Goal: Information Seeking & Learning: Learn about a topic

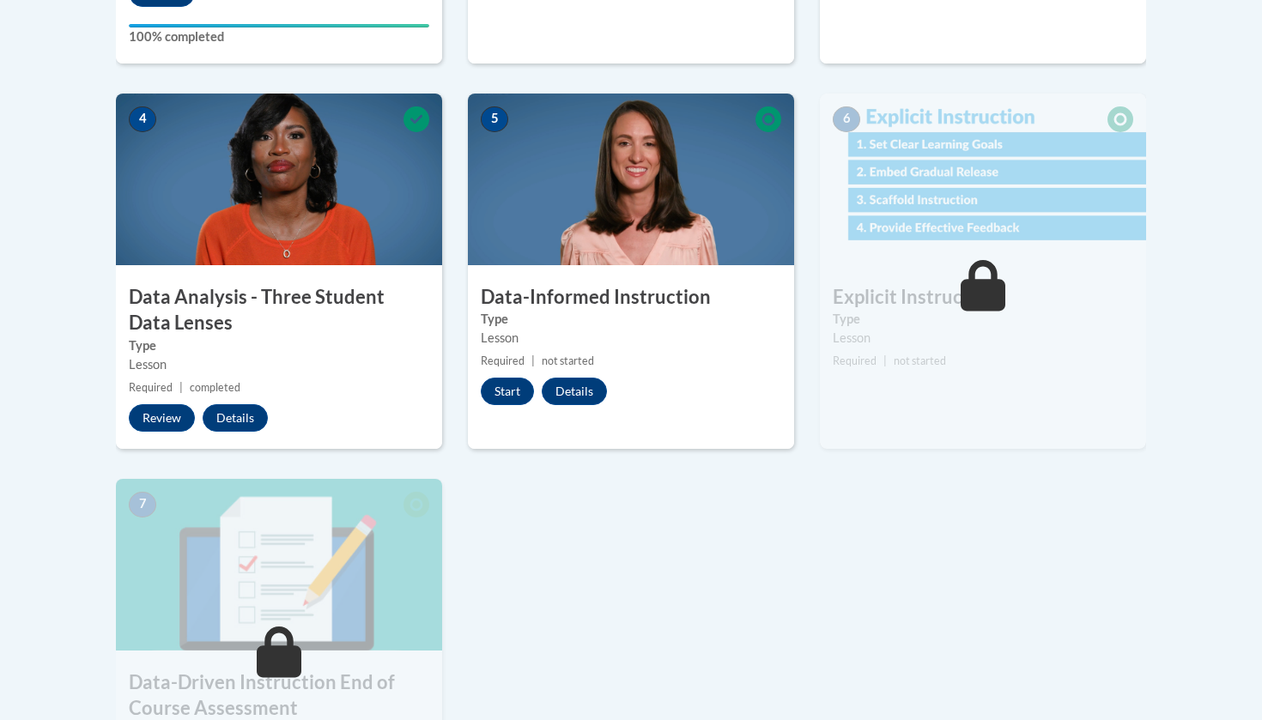
scroll to position [906, 0]
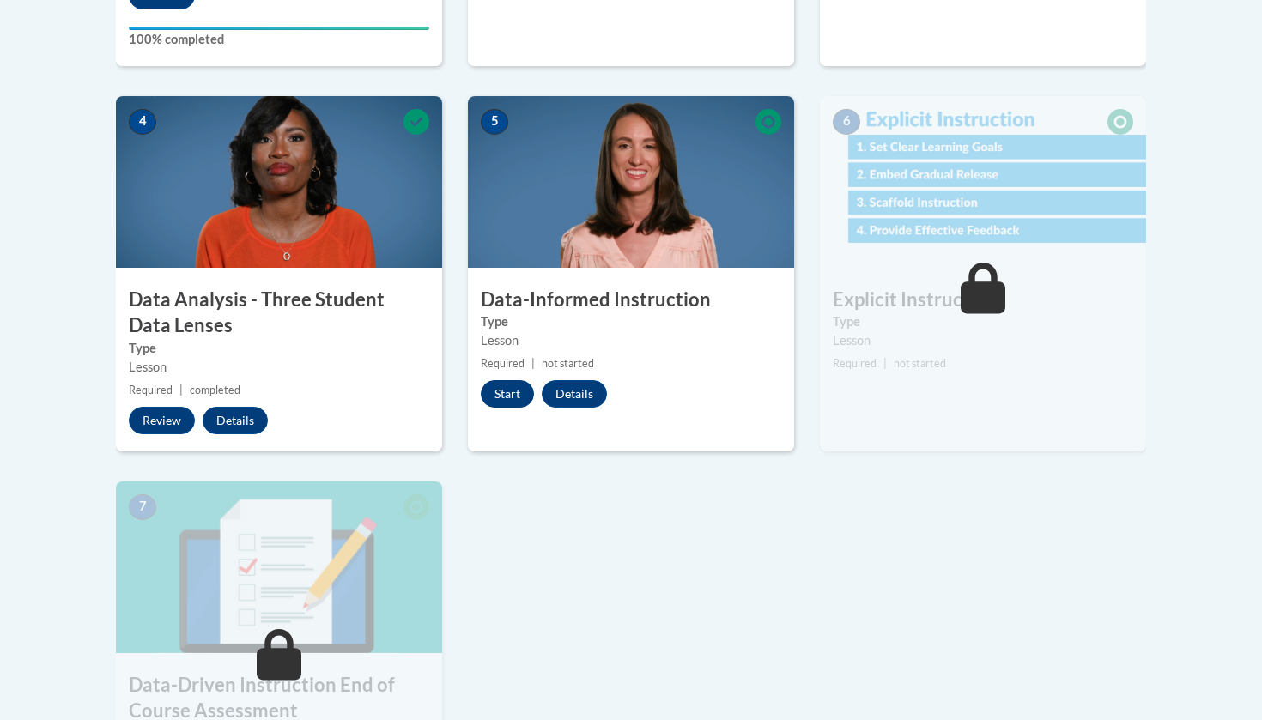
click at [504, 400] on button "Start" at bounding box center [507, 393] width 53 height 27
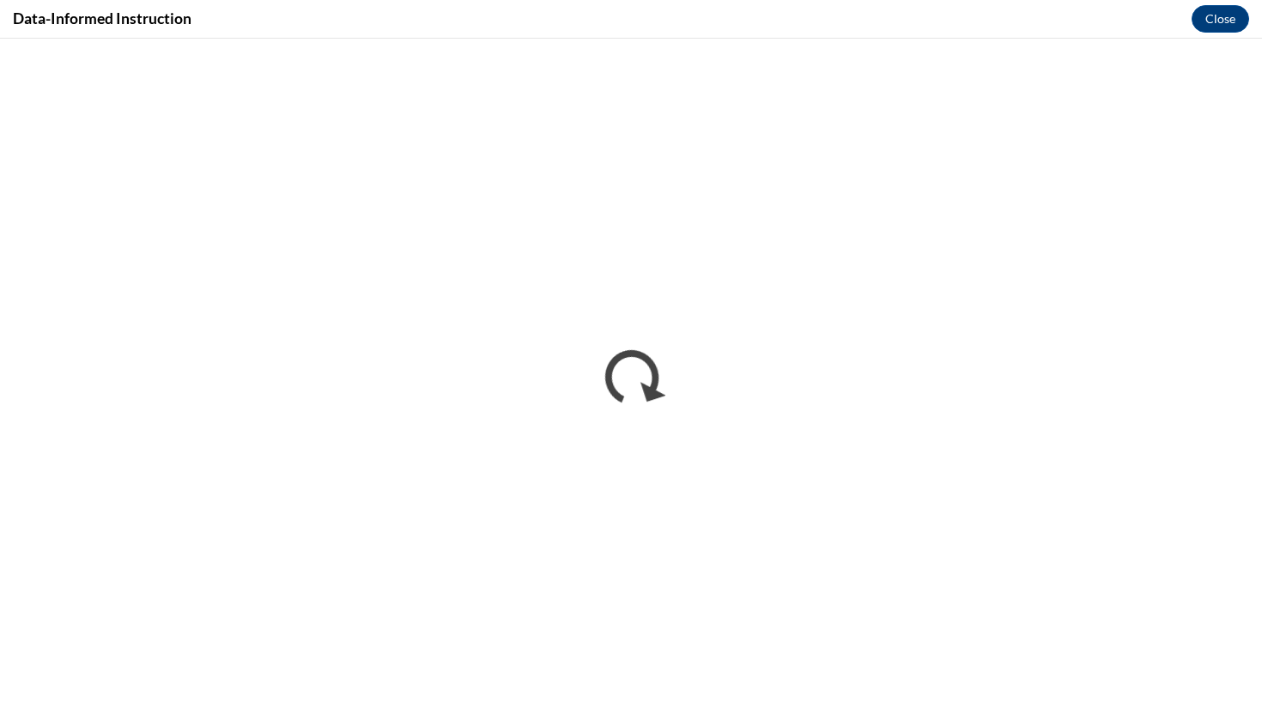
scroll to position [0, 0]
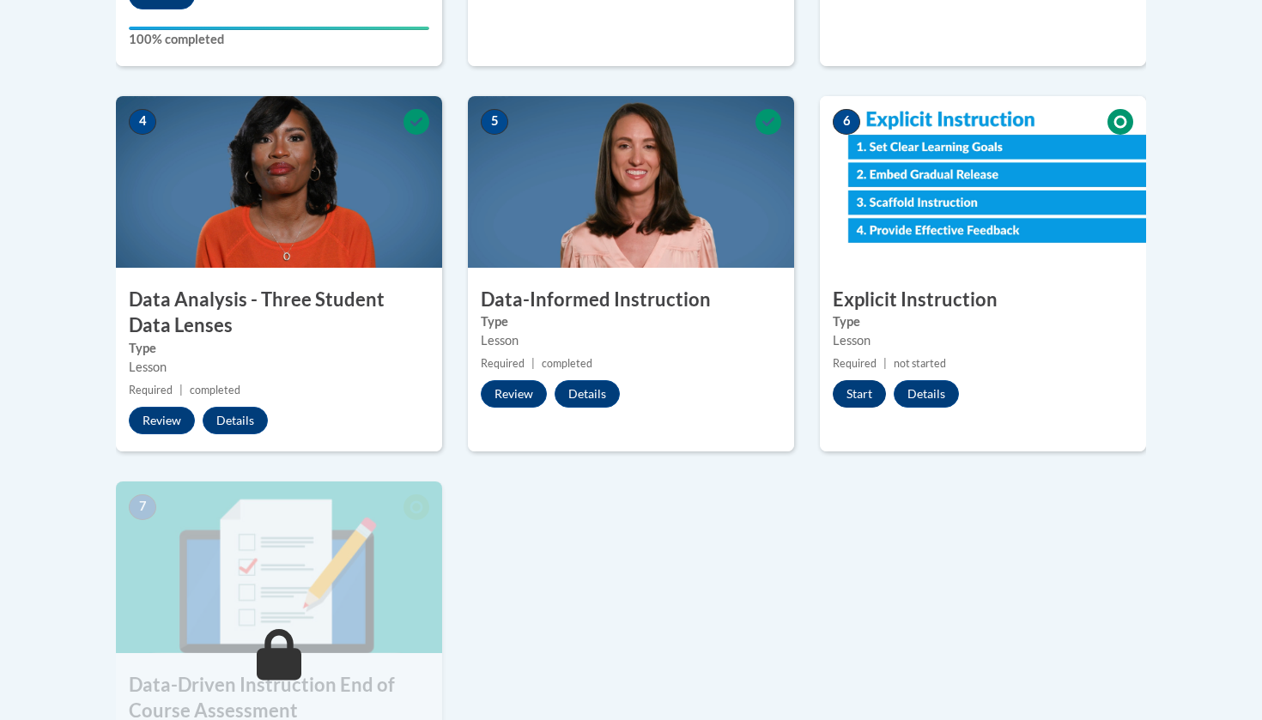
click at [864, 395] on button "Start" at bounding box center [859, 393] width 53 height 27
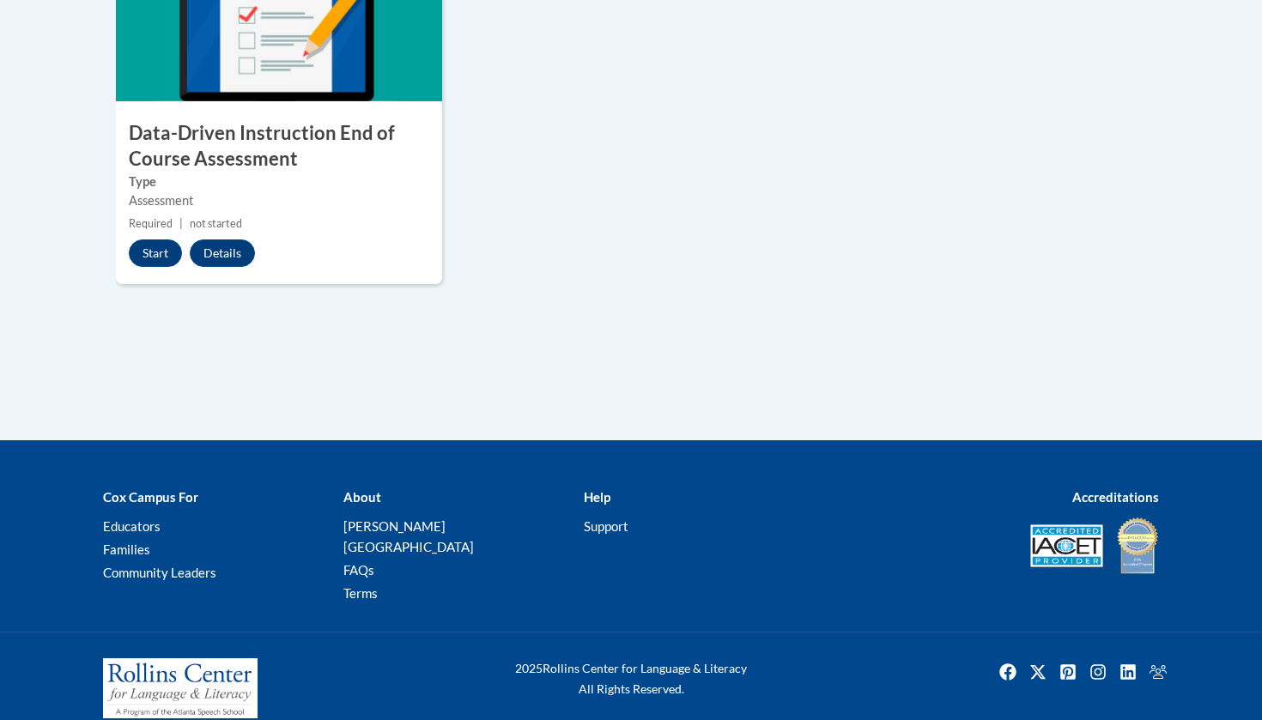
scroll to position [1457, 0]
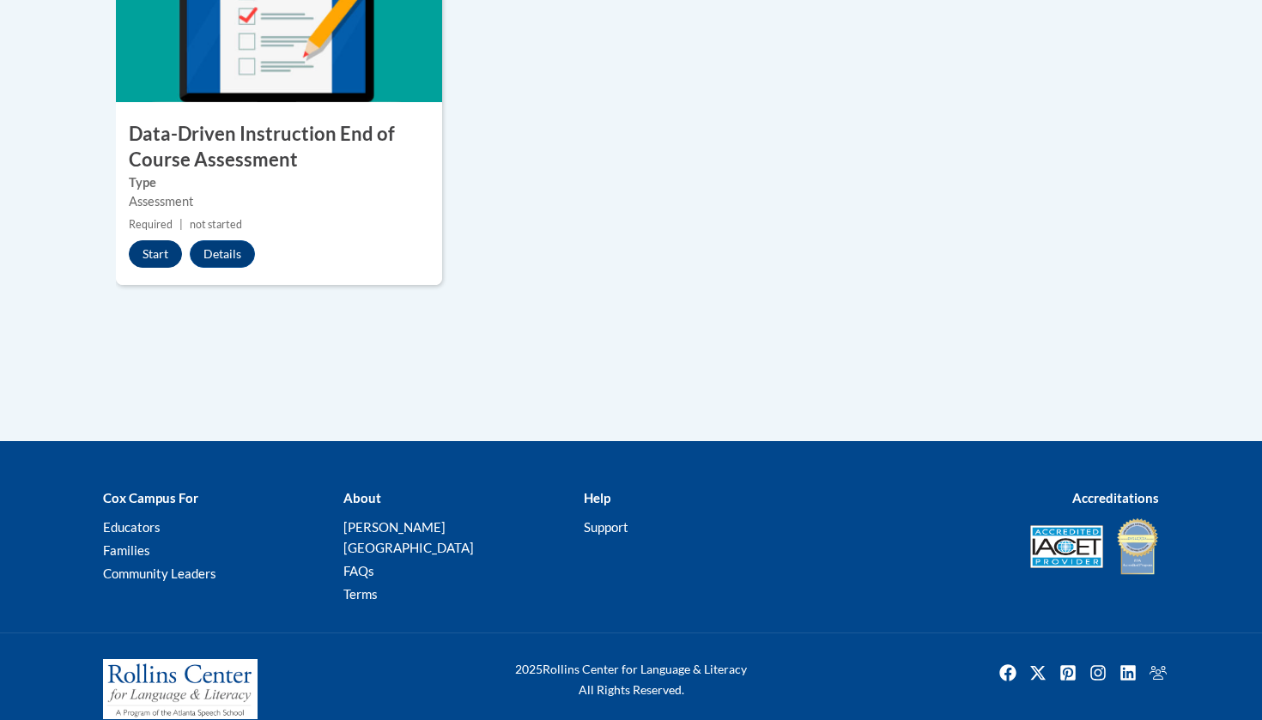
click at [149, 252] on button "Start" at bounding box center [155, 253] width 53 height 27
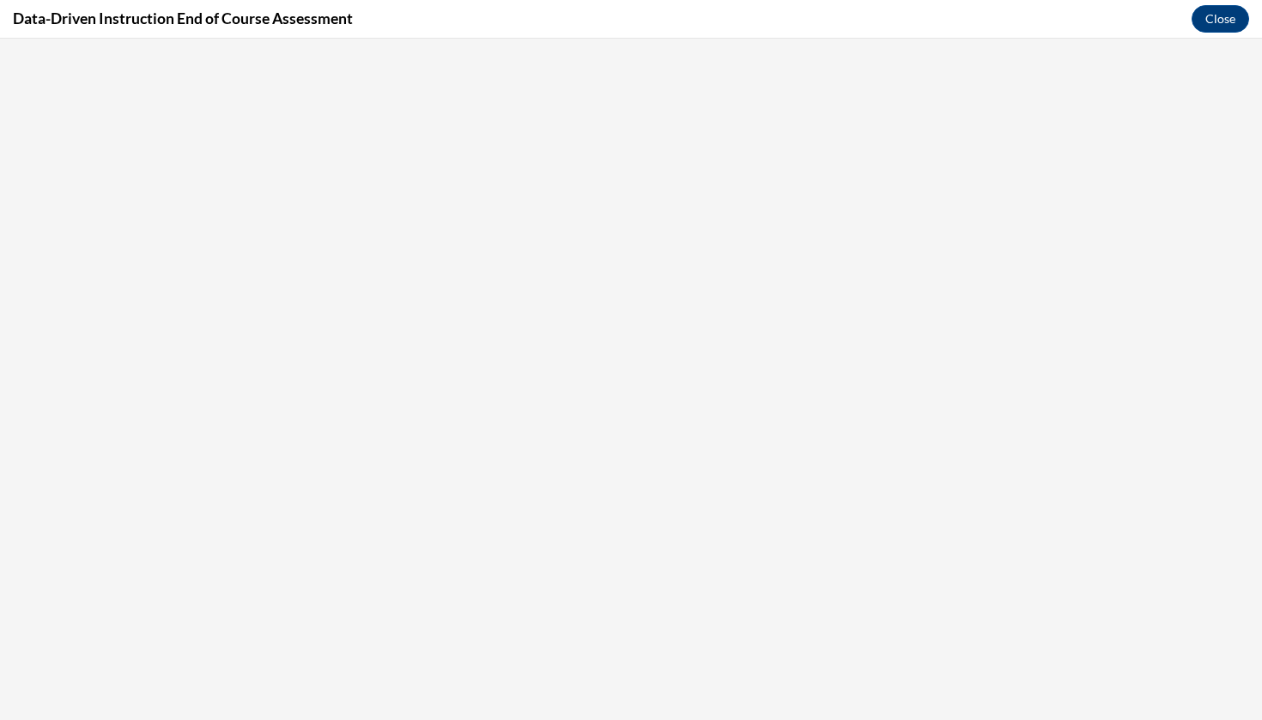
scroll to position [0, 0]
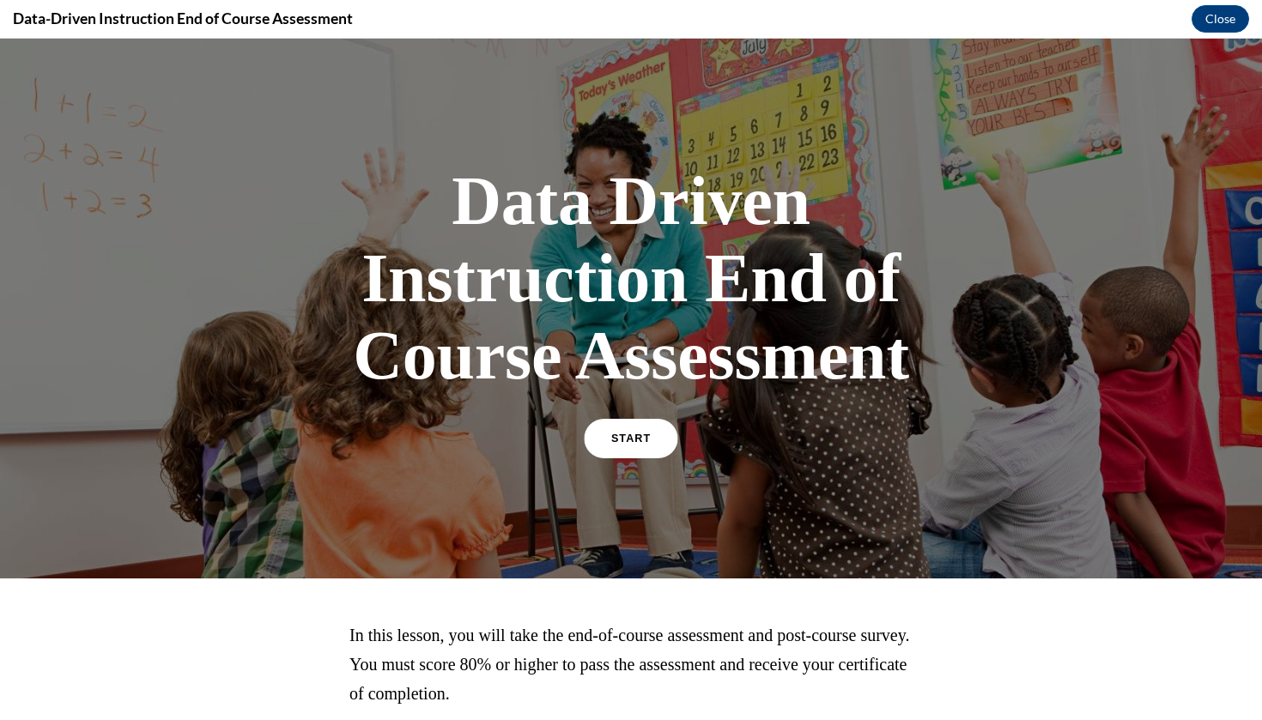
click at [628, 428] on link "START" at bounding box center [631, 438] width 94 height 39
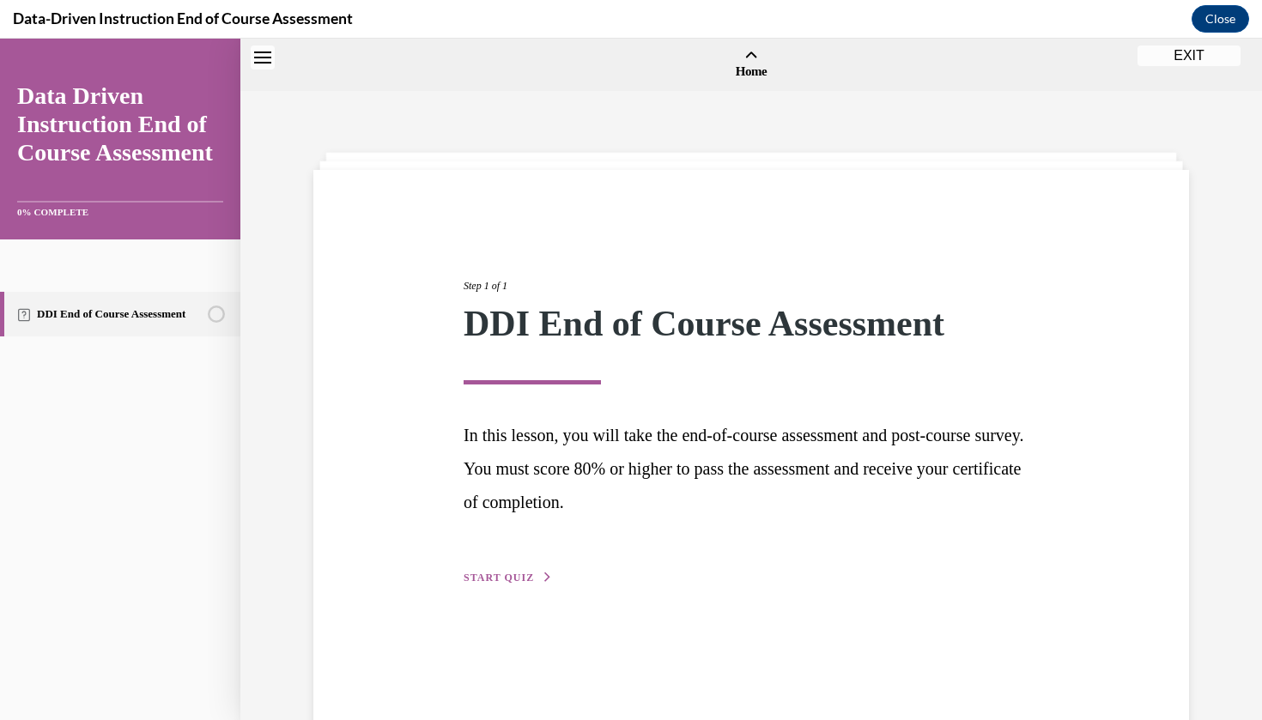
scroll to position [53, 0]
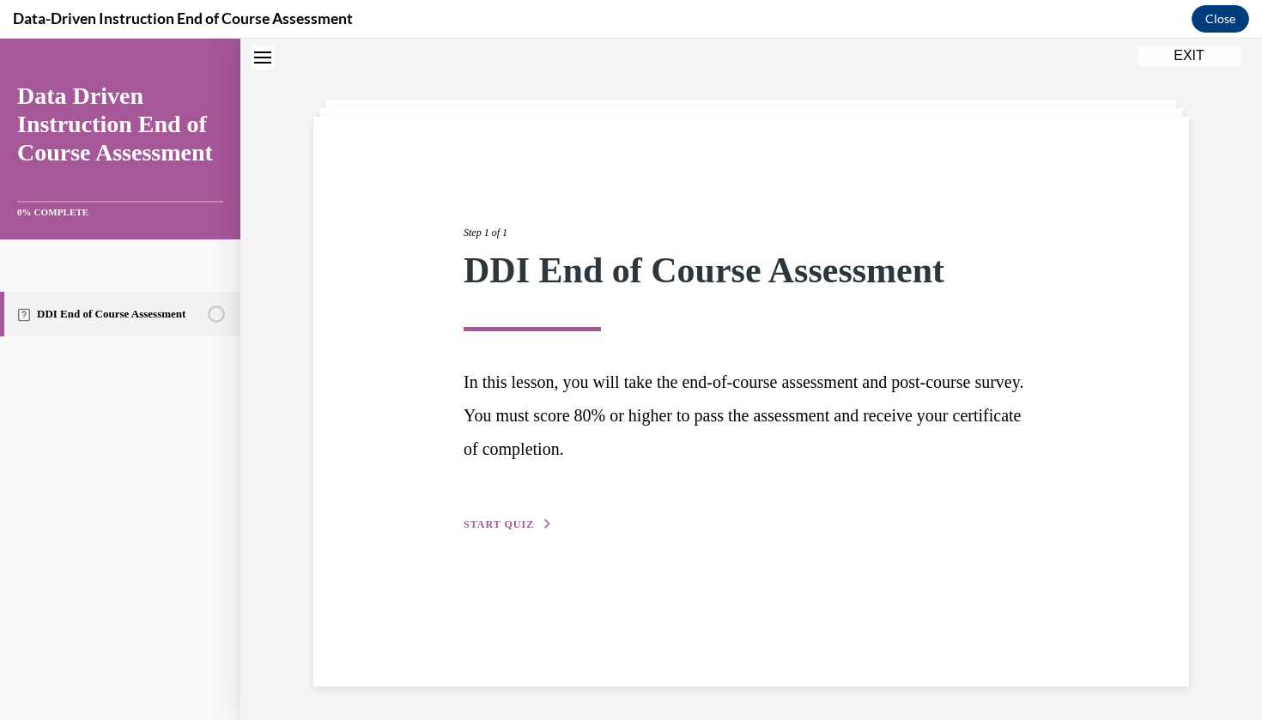
click at [517, 528] on span "START QUIZ" at bounding box center [499, 525] width 70 height 12
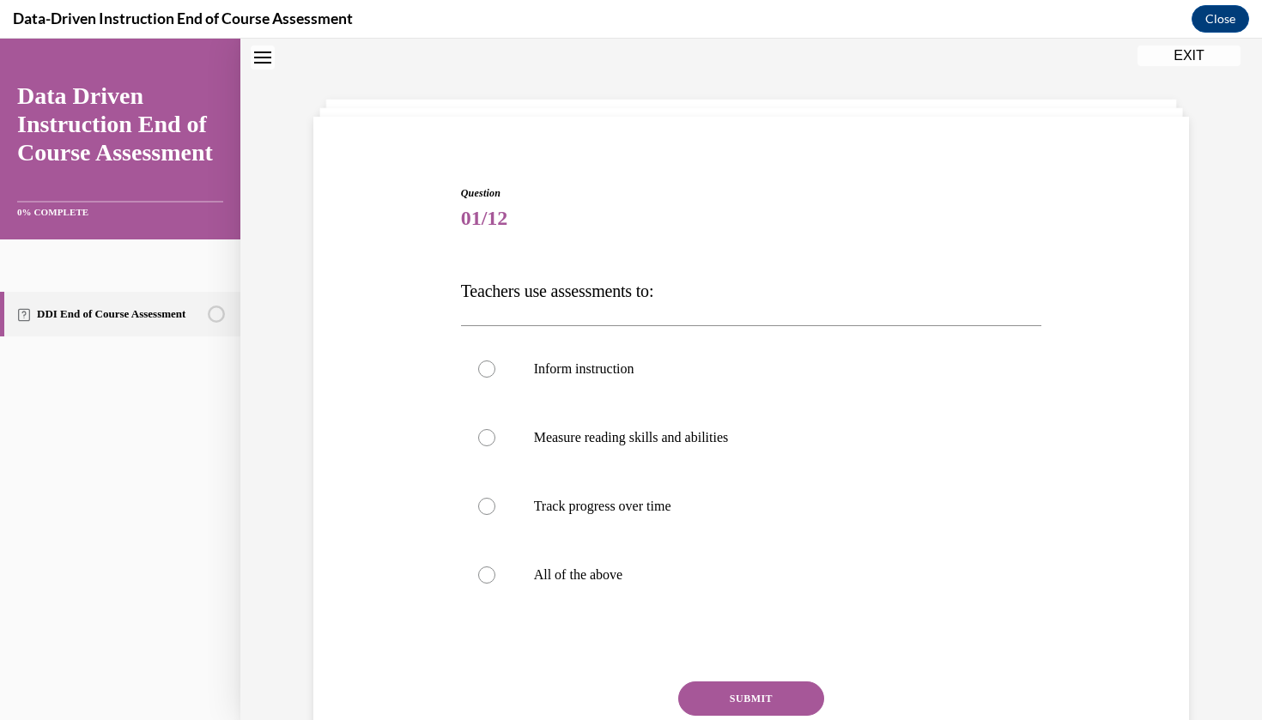
scroll to position [52, 0]
click at [557, 554] on label "All of the above" at bounding box center [751, 576] width 581 height 69
click at [495, 567] on input "All of the above" at bounding box center [486, 575] width 17 height 17
radio input "true"
click at [783, 694] on button "SUBMIT" at bounding box center [751, 699] width 146 height 34
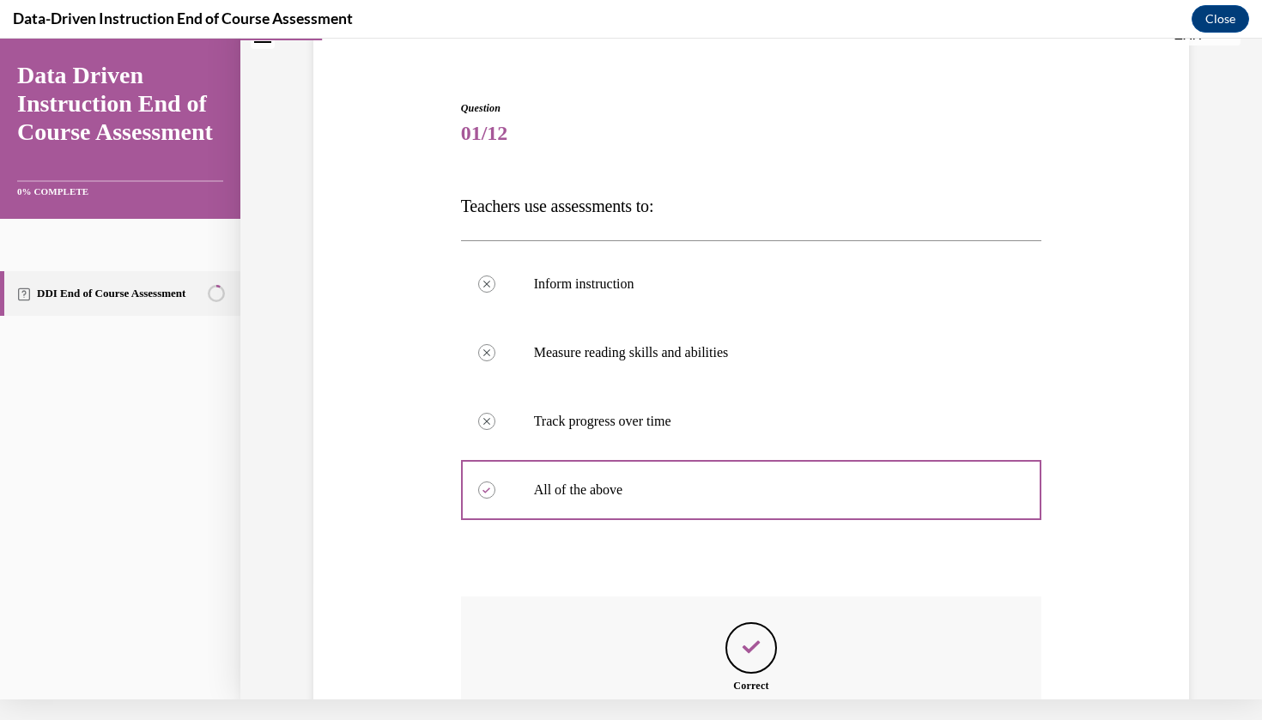
scroll to position [307, 0]
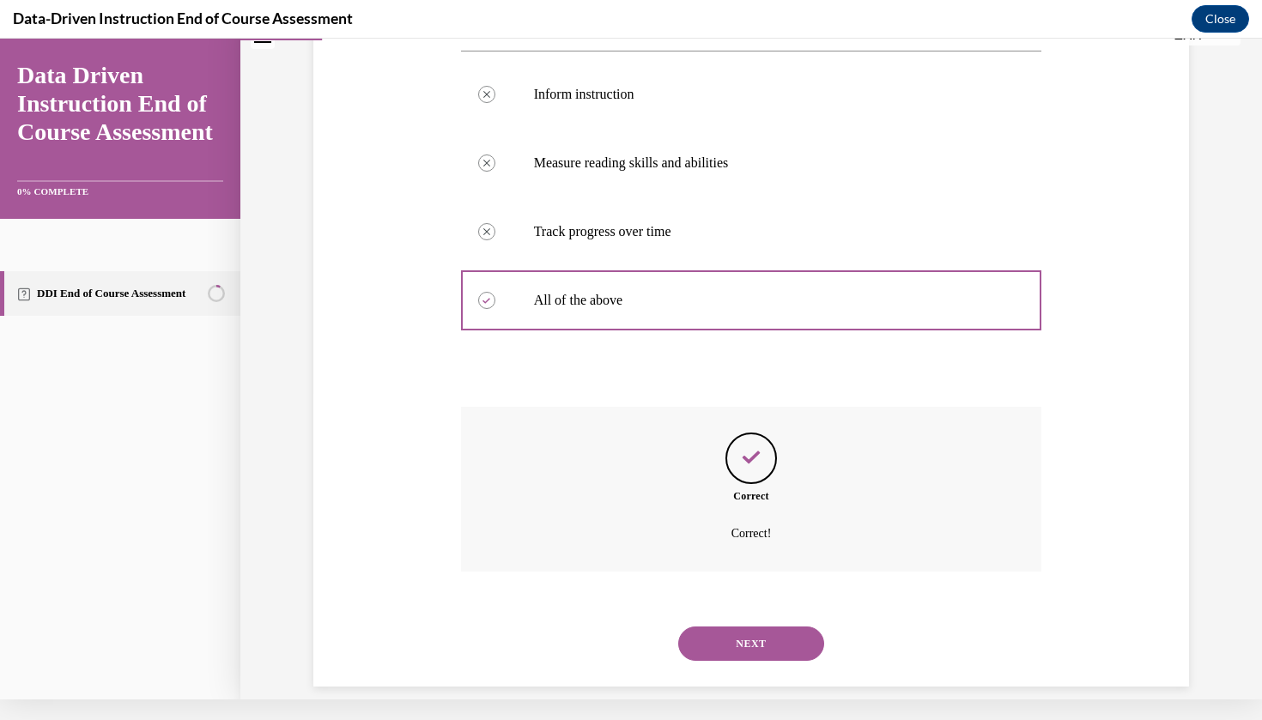
click at [760, 627] on button "NEXT" at bounding box center [751, 644] width 146 height 34
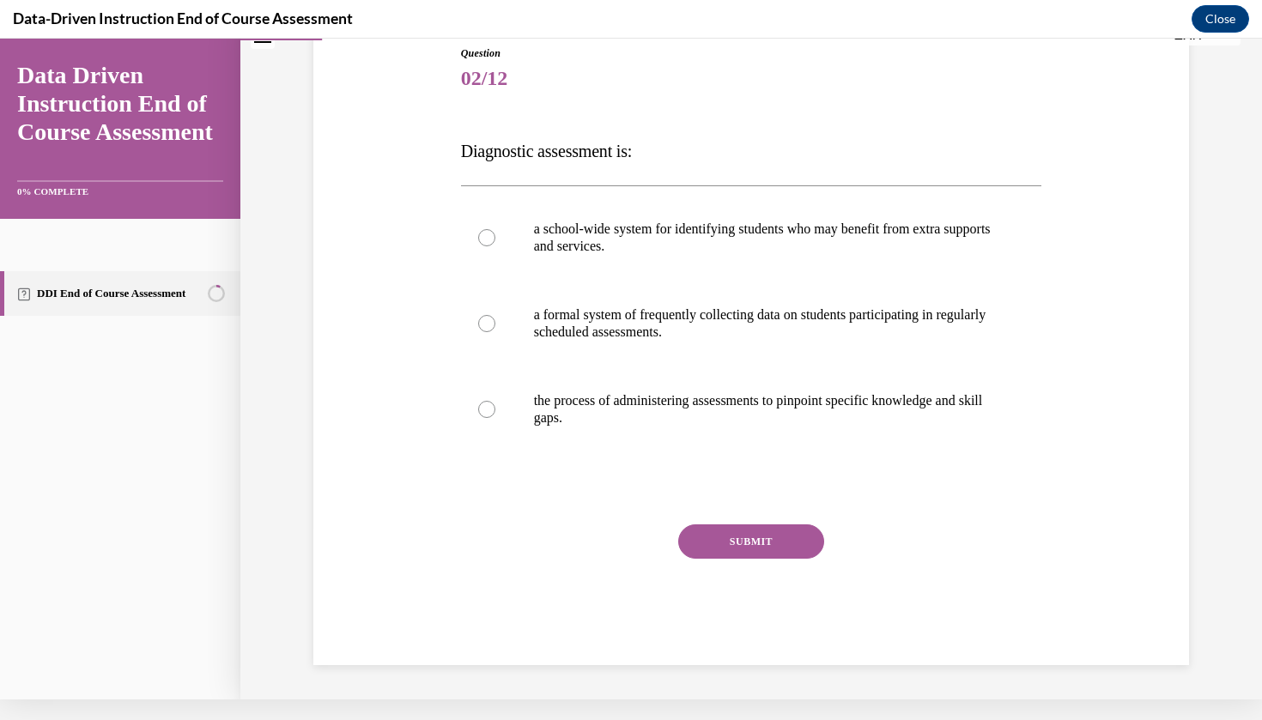
scroll to position [151, 0]
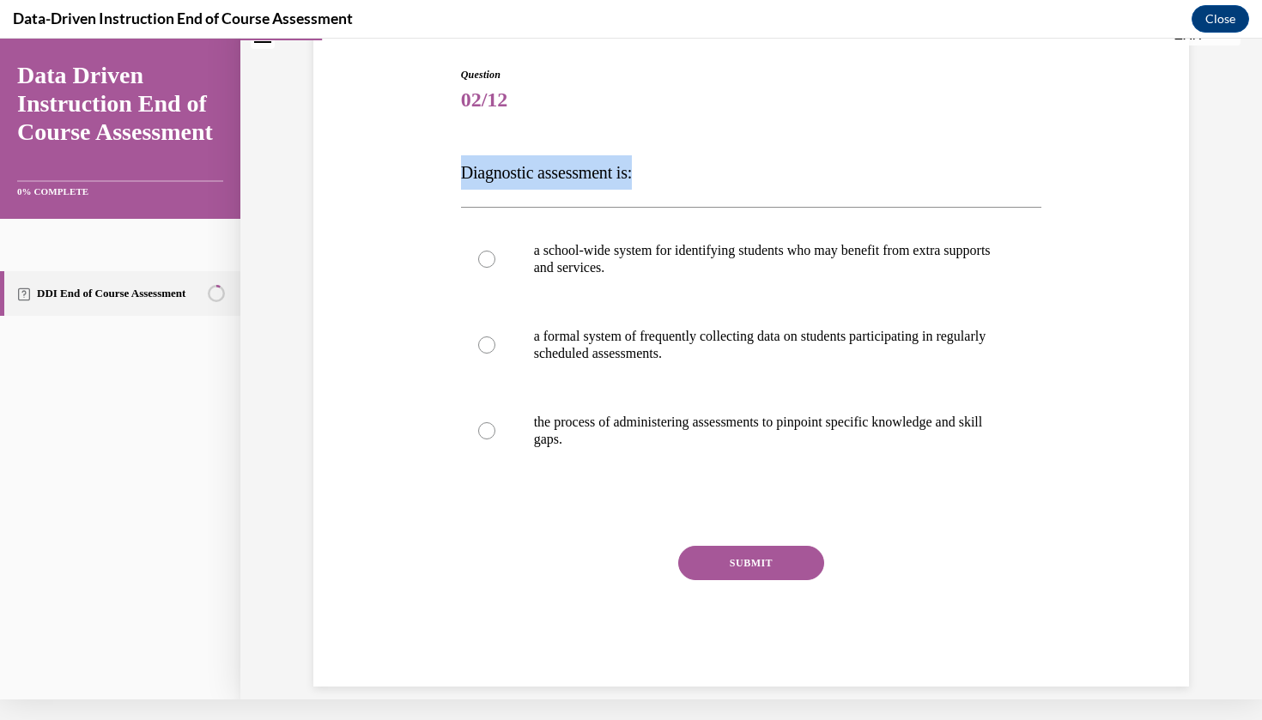
drag, startPoint x: 458, startPoint y: 171, endPoint x: 701, endPoint y: 183, distance: 243.2
click at [701, 183] on div "Question 02/12 Diagnostic assessment is: a school-wide system for identifying s…" at bounding box center [752, 364] width 590 height 646
copy span "Diagnostic assessment is:"
click at [648, 393] on label "the process of administering assessments to pinpoint specific knowledge and ski…" at bounding box center [751, 431] width 581 height 86
click at [495, 422] on input "the process of administering assessments to pinpoint specific knowledge and ski…" at bounding box center [486, 430] width 17 height 17
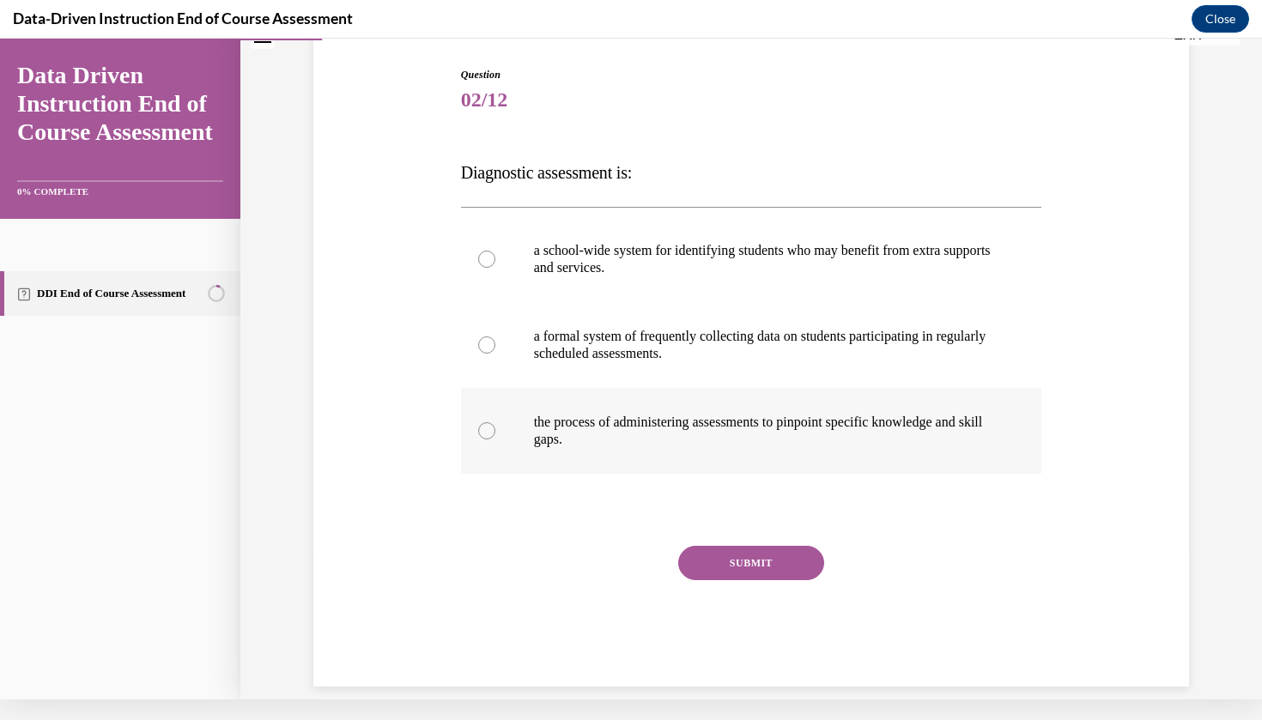
radio input "true"
click at [786, 565] on button "SUBMIT" at bounding box center [751, 563] width 146 height 34
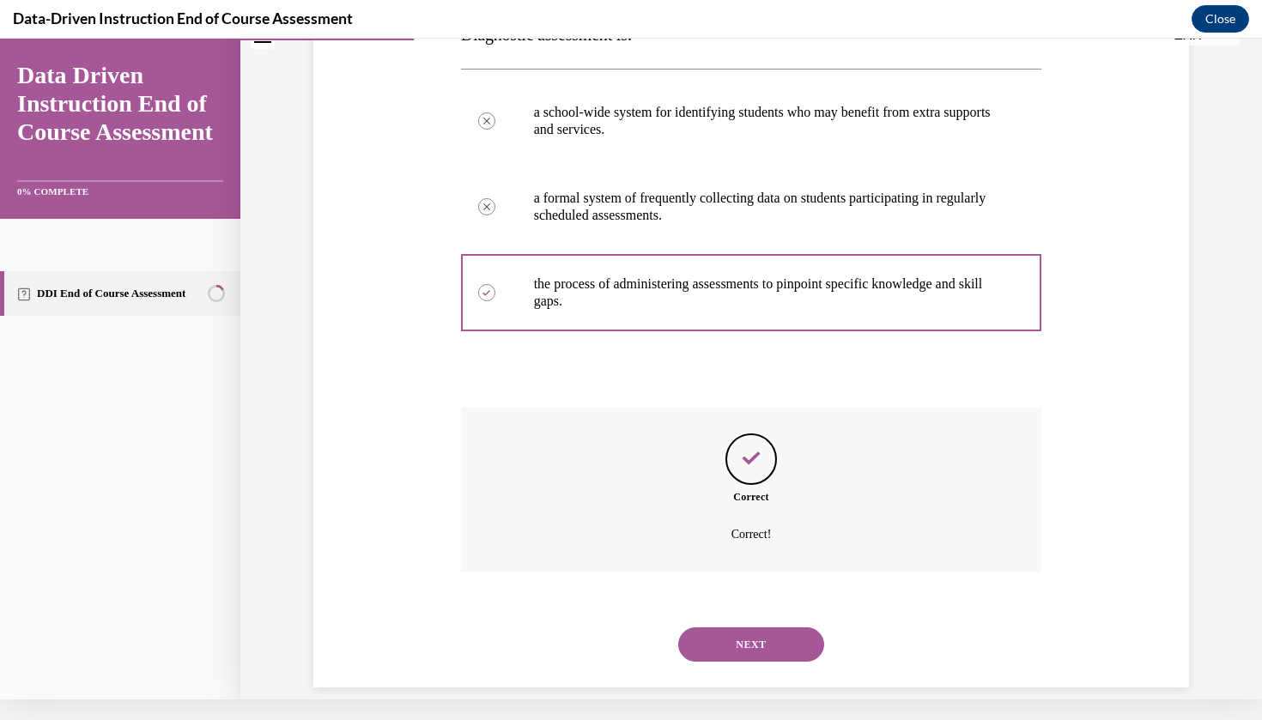
scroll to position [290, 0]
click at [761, 627] on button "NEXT" at bounding box center [751, 644] width 146 height 34
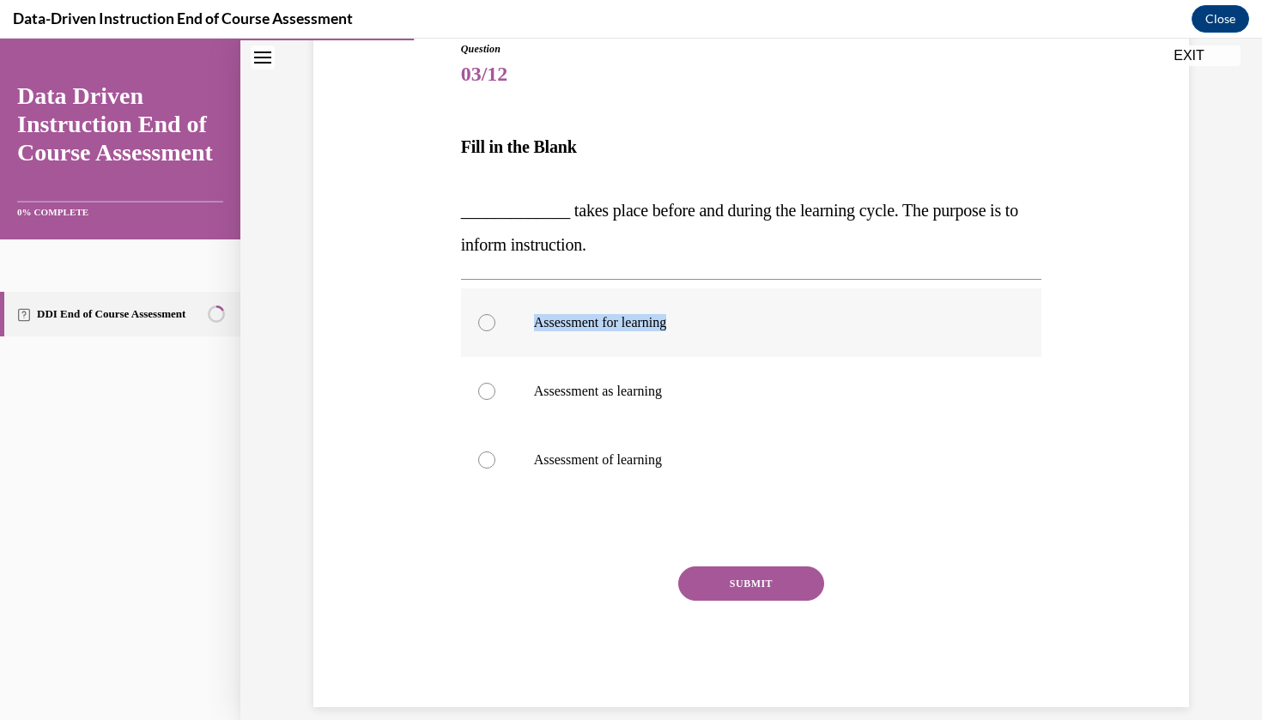
drag, startPoint x: 514, startPoint y: 327, endPoint x: 749, endPoint y: 343, distance: 234.9
click at [749, 343] on label "Assessment for learning" at bounding box center [751, 322] width 581 height 69
click at [495, 331] on input "Assessment for learning" at bounding box center [486, 322] width 17 height 17
radio input "true"
drag, startPoint x: 715, startPoint y: 332, endPoint x: 540, endPoint y: 331, distance: 175.1
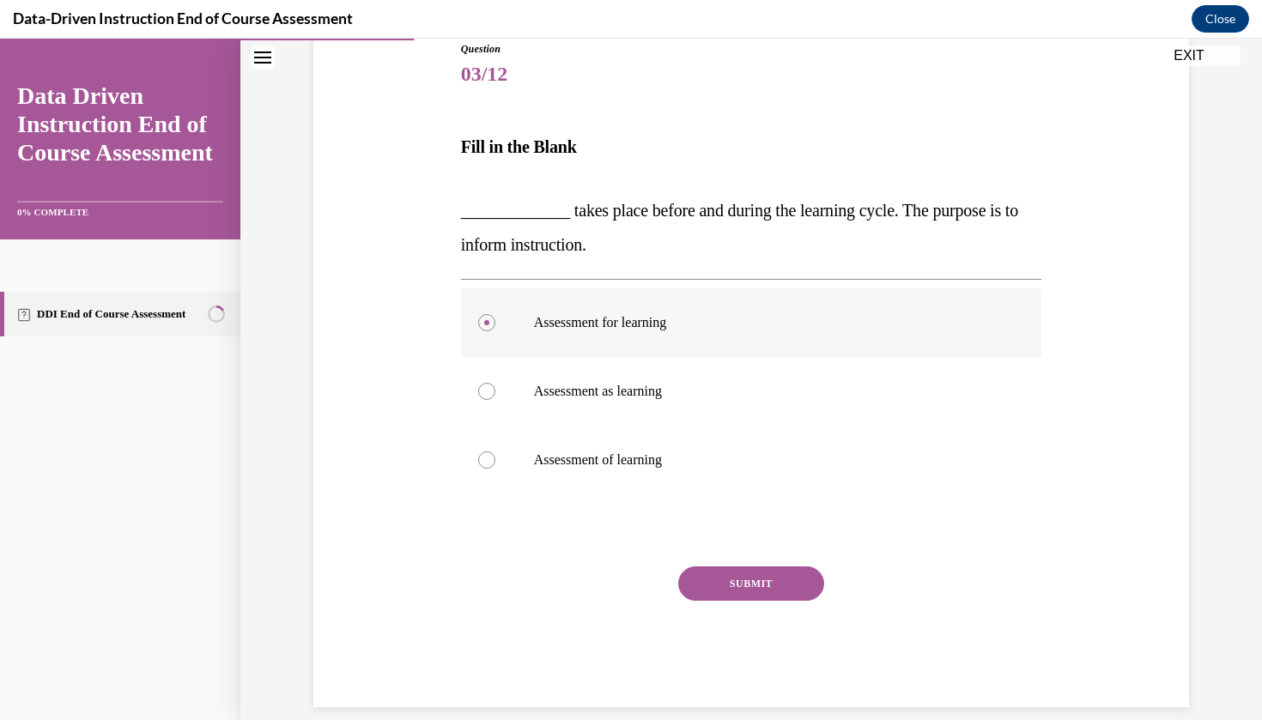
click at [540, 331] on label "Assessment for learning" at bounding box center [751, 322] width 581 height 69
click at [495, 331] on input "Assessment for learning" at bounding box center [486, 322] width 17 height 17
click at [707, 597] on button "SUBMIT" at bounding box center [751, 584] width 146 height 34
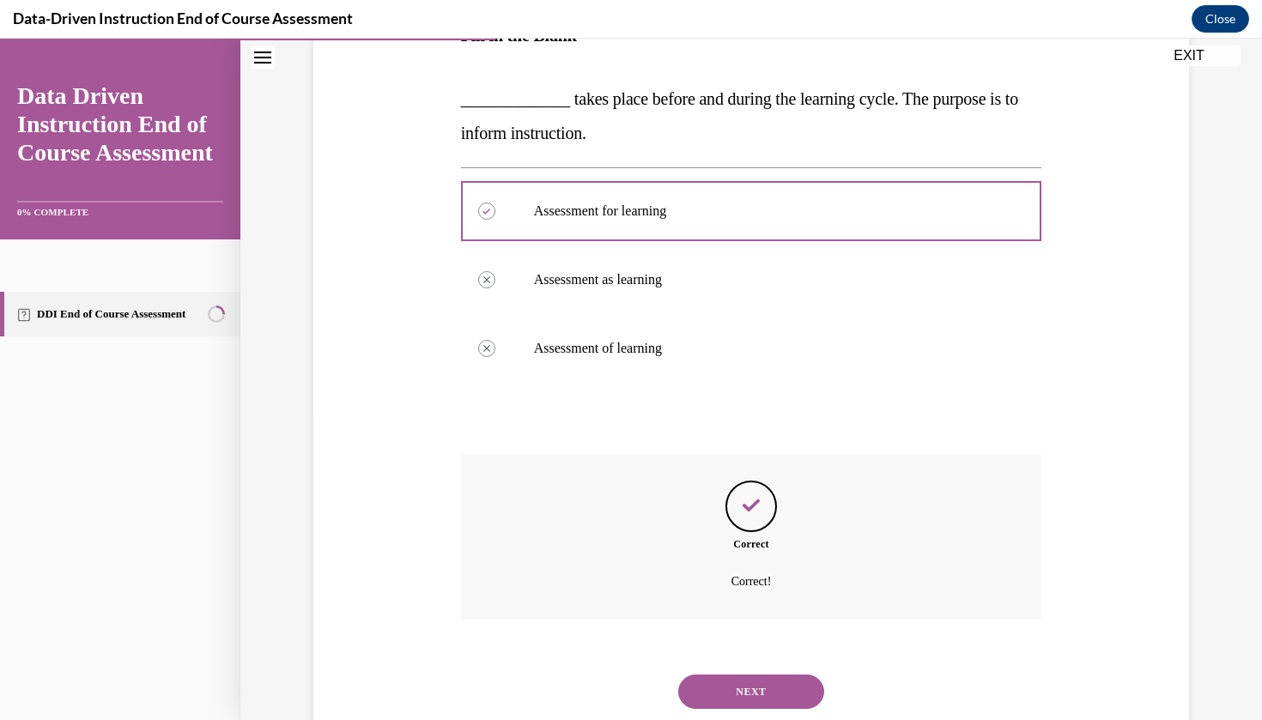
scroll to position [337, 0]
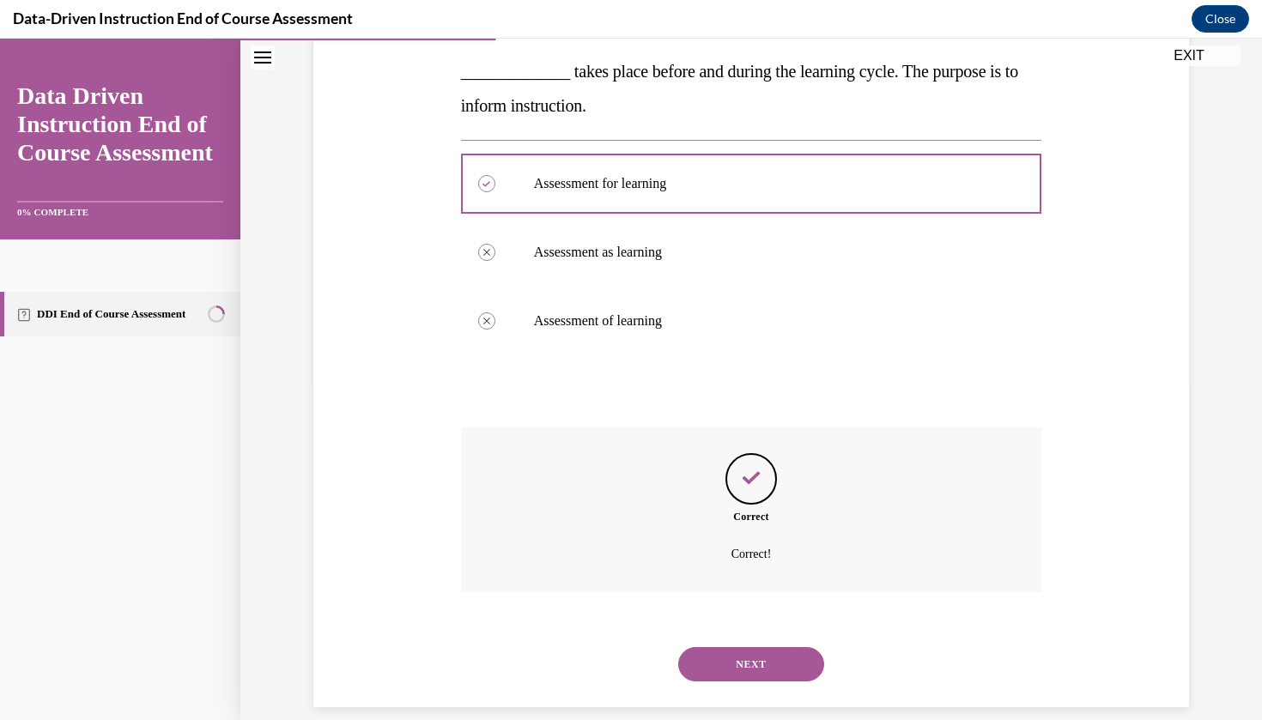
click at [780, 648] on button "NEXT" at bounding box center [751, 664] width 146 height 34
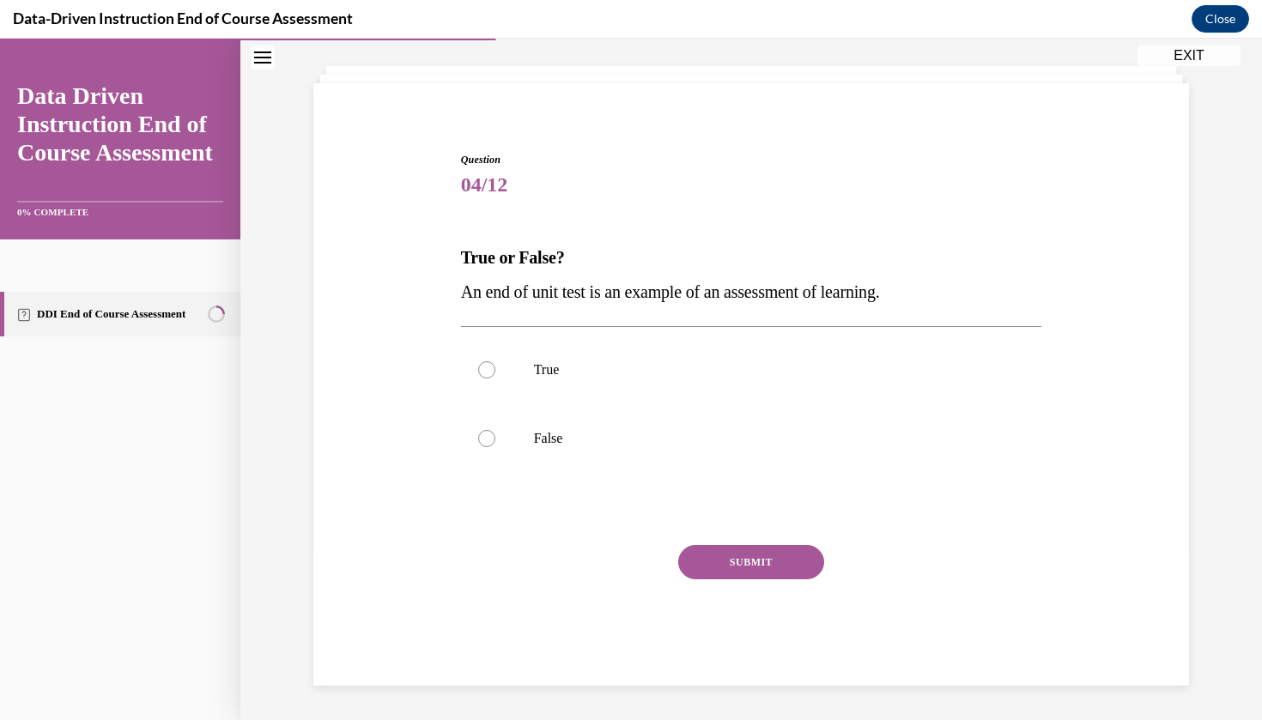
scroll to position [66, 0]
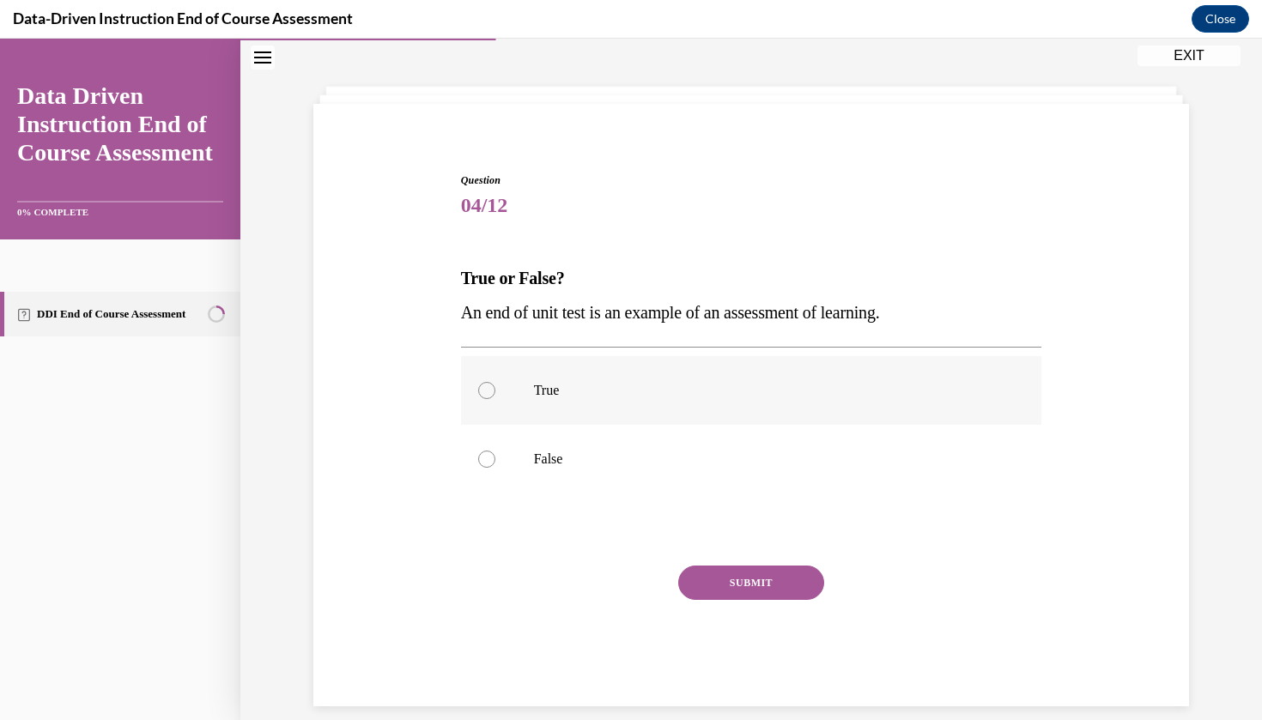
click at [707, 391] on p "True" at bounding box center [766, 390] width 465 height 17
click at [495, 391] on input "True" at bounding box center [486, 390] width 17 height 17
radio input "true"
click at [706, 591] on button "SUBMIT" at bounding box center [751, 583] width 146 height 34
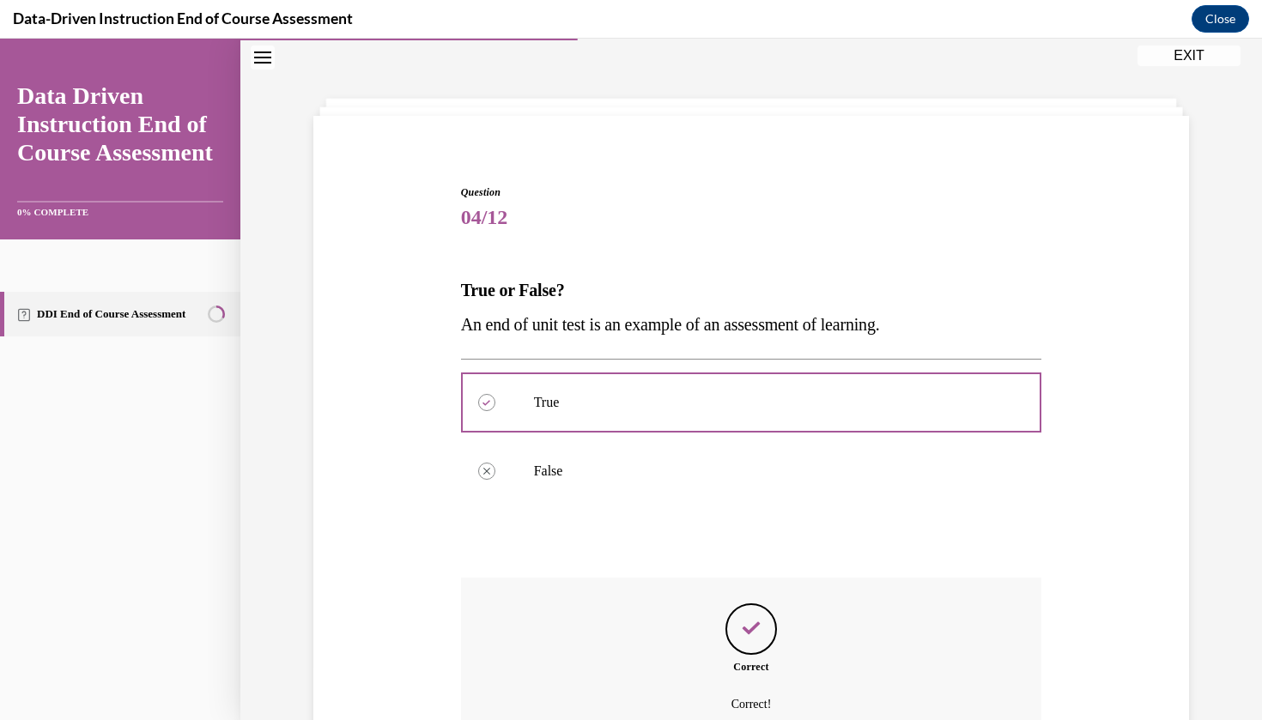
scroll to position [204, 0]
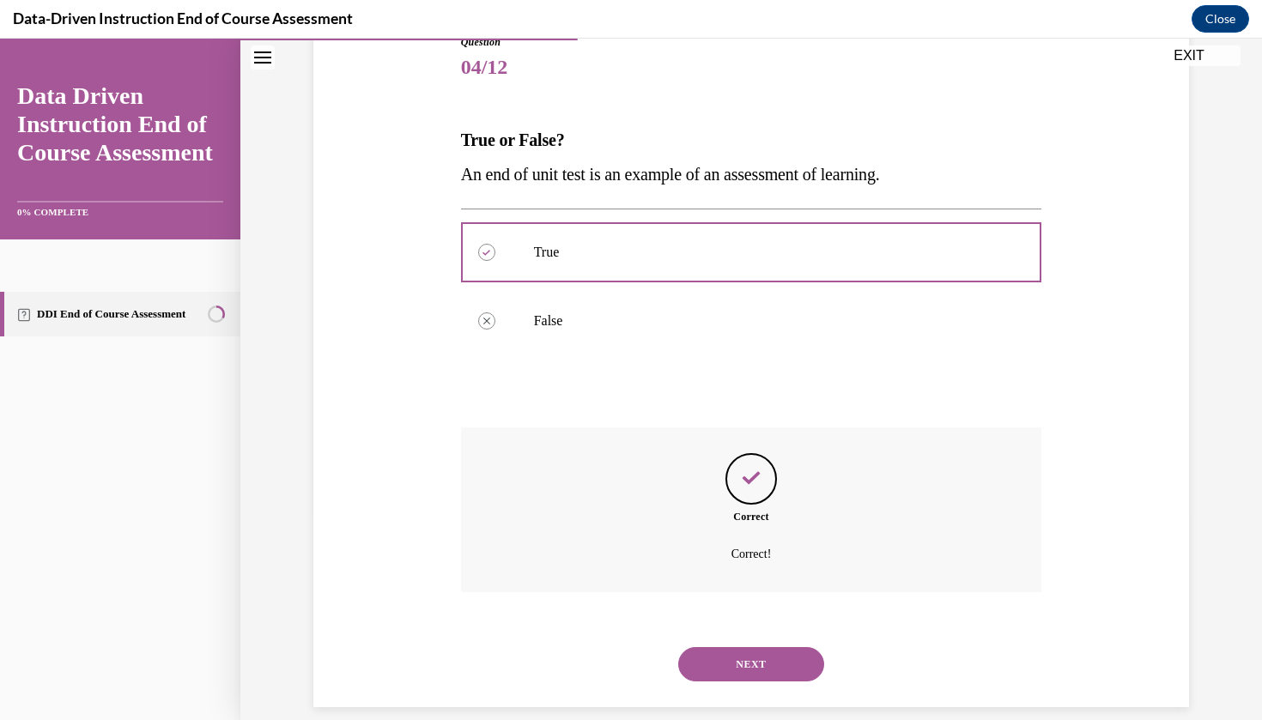
click at [740, 647] on button "NEXT" at bounding box center [751, 664] width 146 height 34
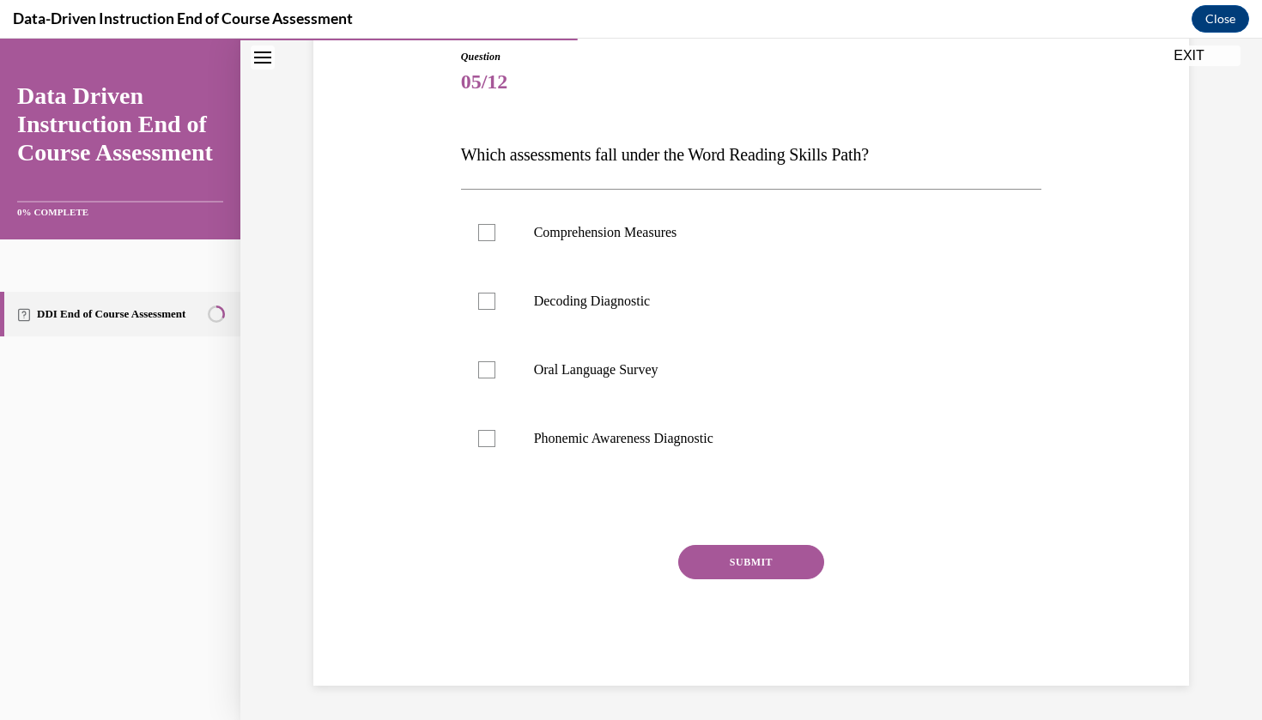
scroll to position [169, 0]
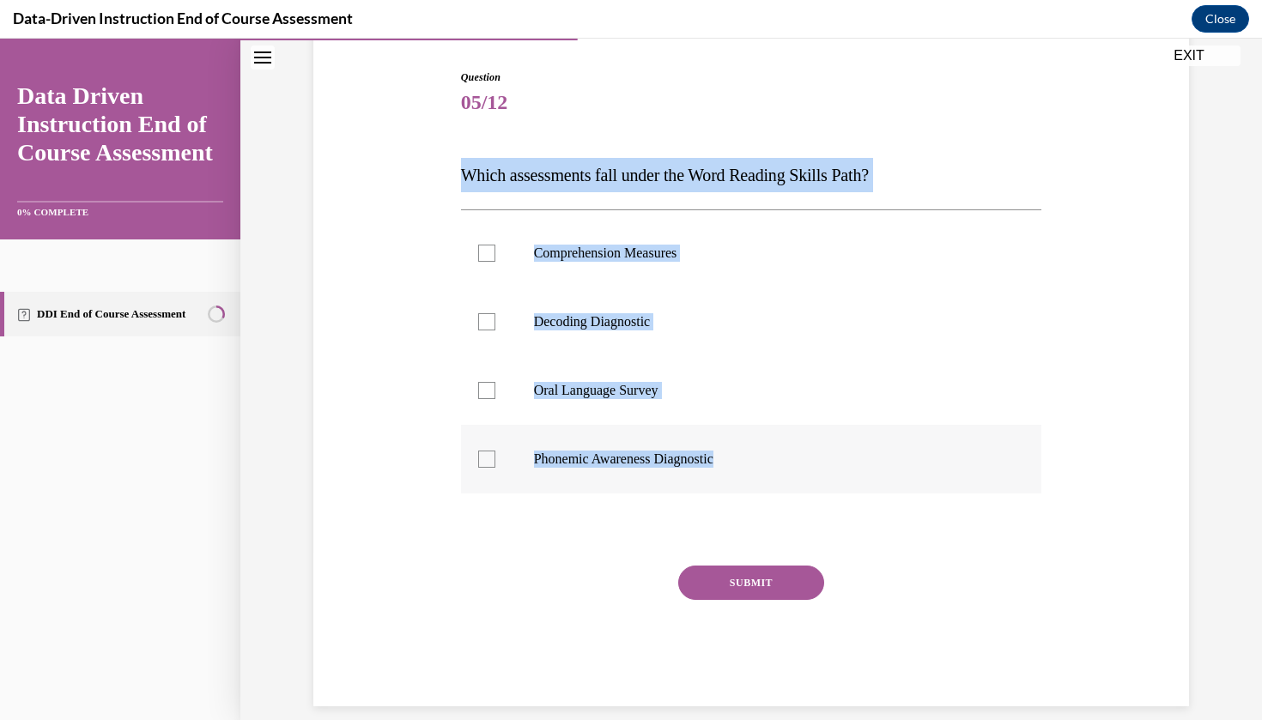
drag, startPoint x: 456, startPoint y: 131, endPoint x: 740, endPoint y: 464, distance: 437.8
click at [740, 464] on div "Question 05/12 Which assessments fall under the Word Reading Skills Path? Compr…" at bounding box center [752, 375] width 590 height 663
copy div "Which assessments fall under the Word Reading Skills Path? Comprehension Measur…"
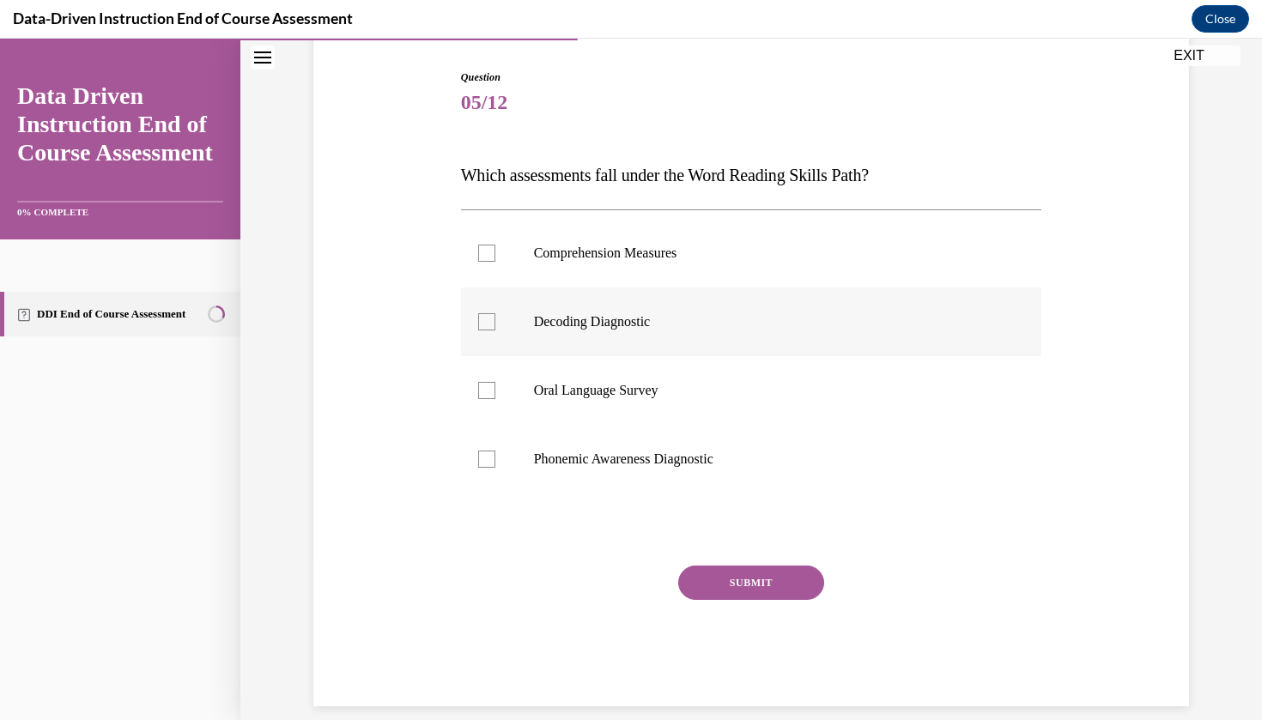
click at [554, 314] on p "Decoding Diagnostic" at bounding box center [766, 321] width 465 height 17
click at [495, 314] on input "Decoding Diagnostic" at bounding box center [486, 321] width 17 height 17
checkbox input "true"
click at [482, 454] on div at bounding box center [486, 459] width 17 height 17
click at [482, 454] on input "Phonemic Awareness Diagnostic" at bounding box center [486, 459] width 17 height 17
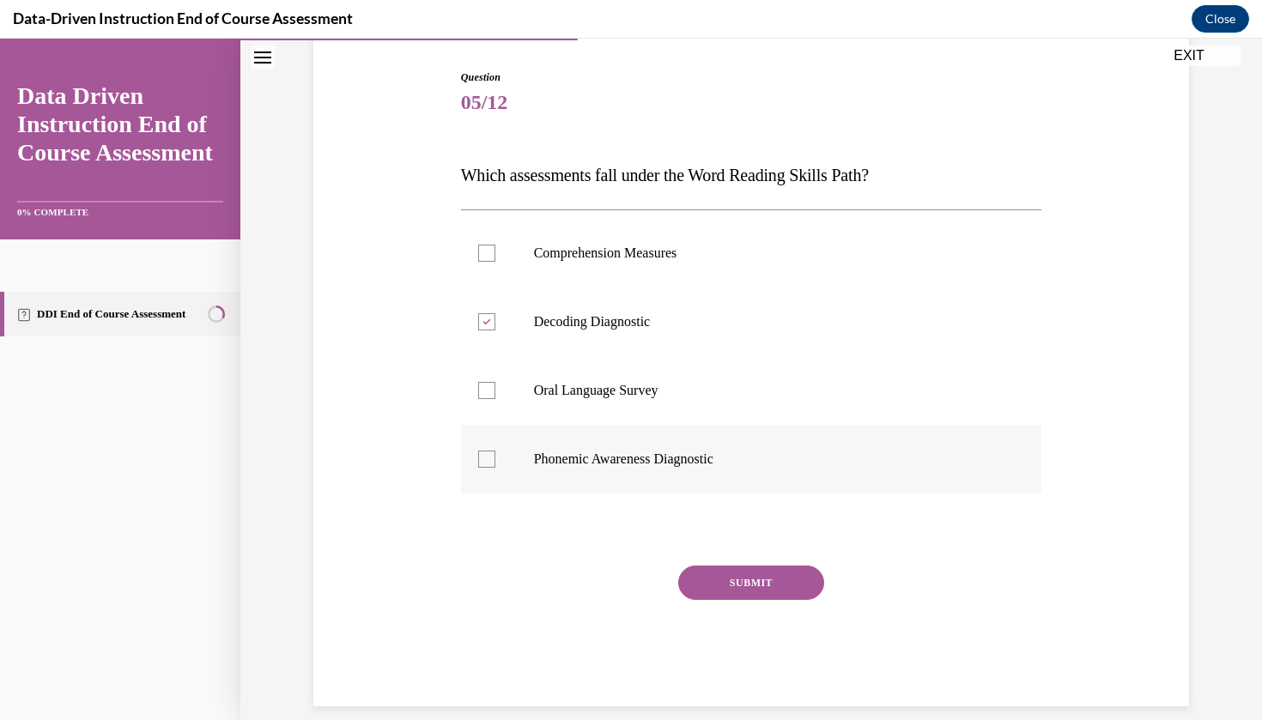
checkbox input "true"
click at [717, 579] on button "SUBMIT" at bounding box center [751, 583] width 146 height 34
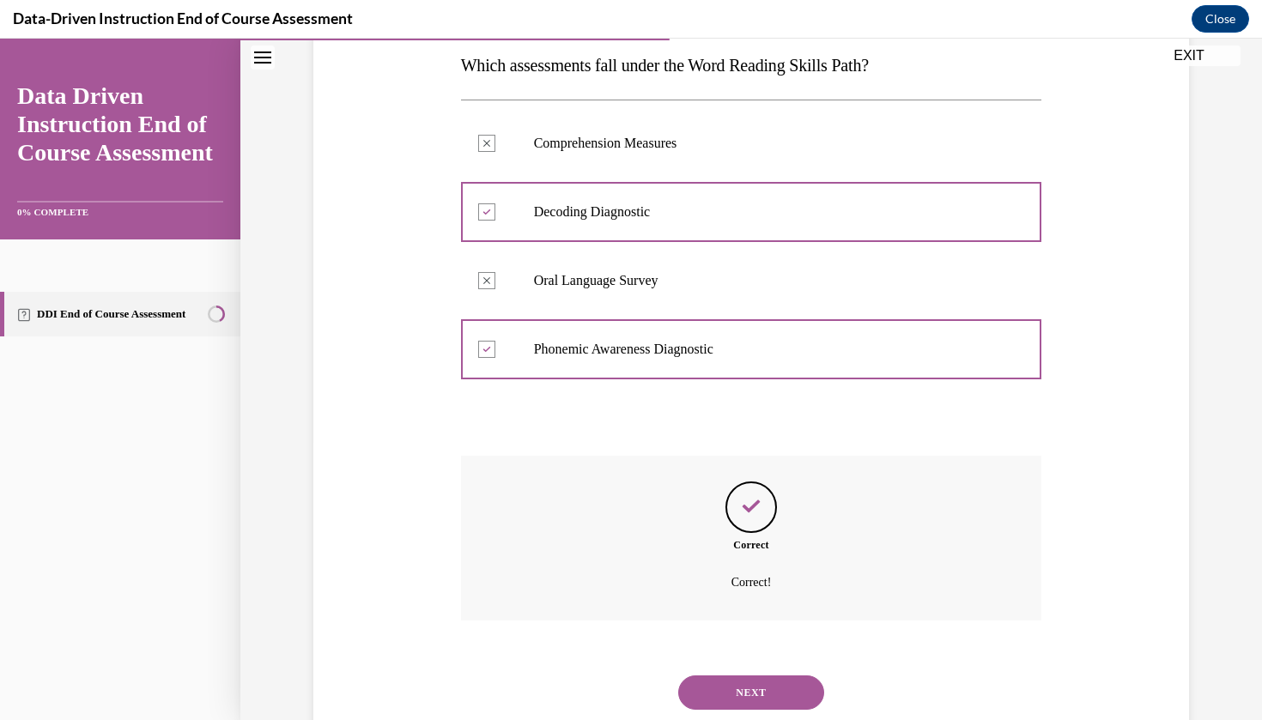
scroll to position [307, 0]
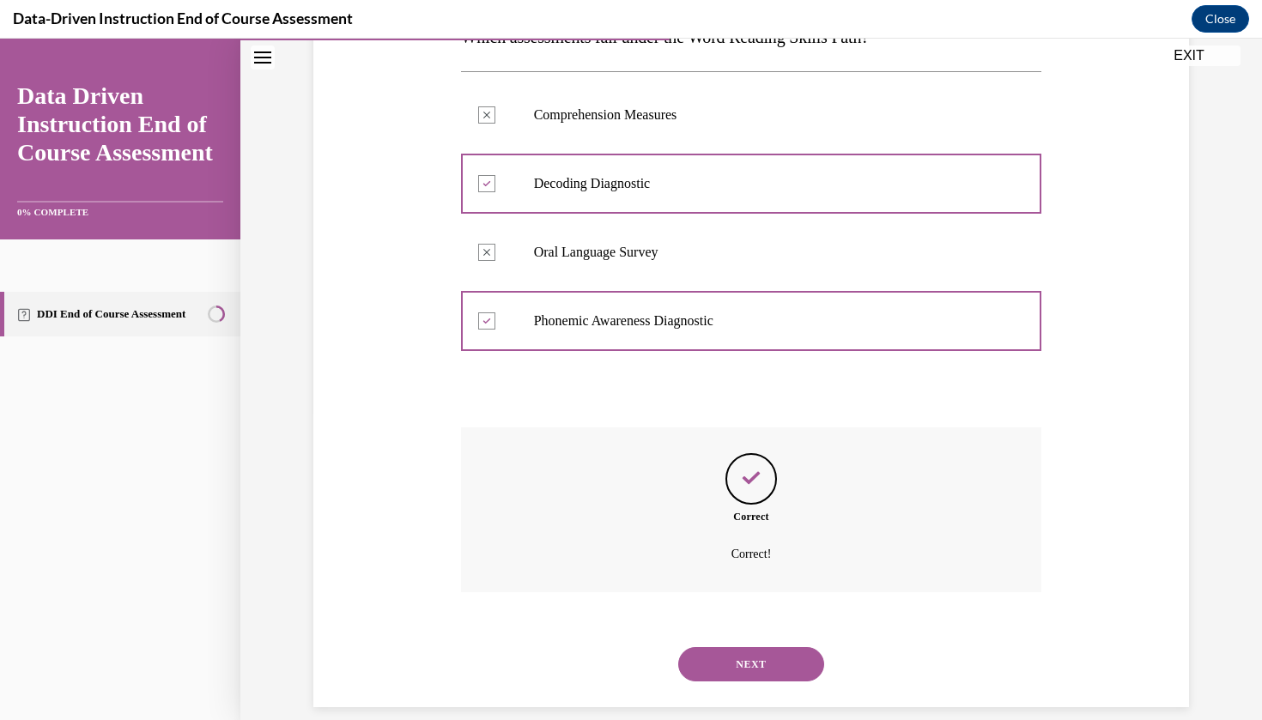
click at [707, 656] on button "NEXT" at bounding box center [751, 664] width 146 height 34
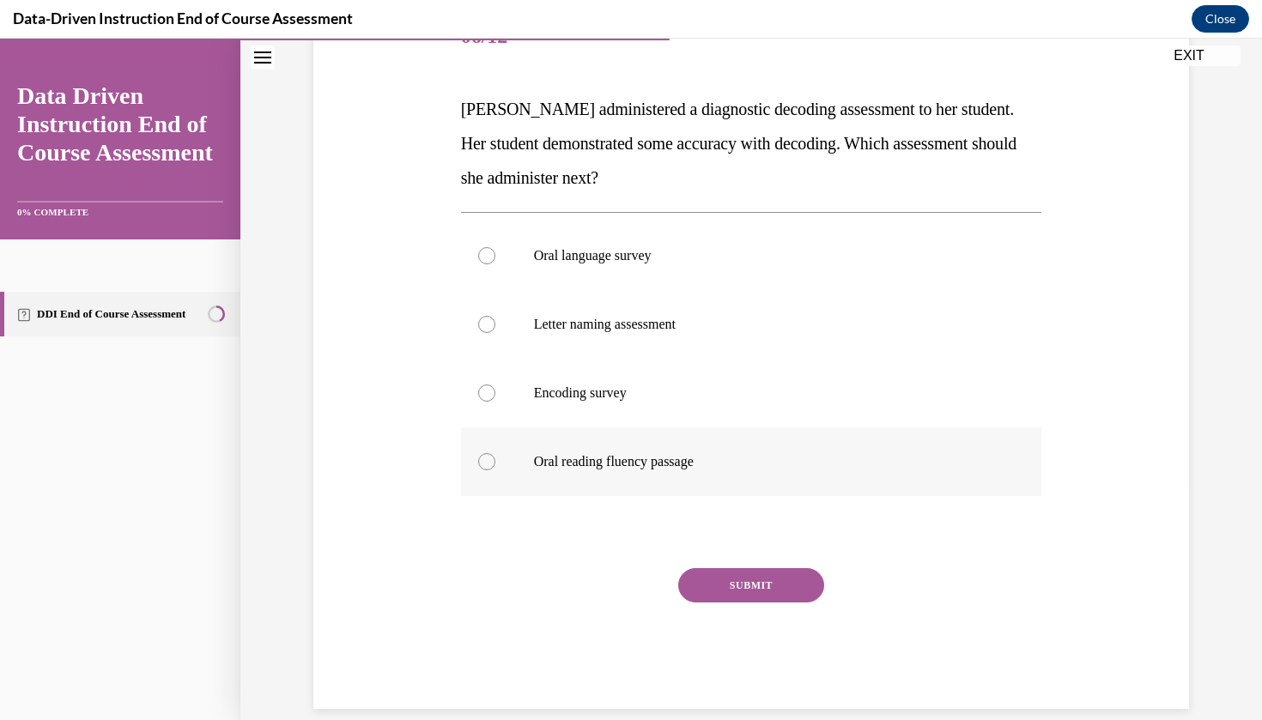
drag, startPoint x: 457, startPoint y: 147, endPoint x: 724, endPoint y: 484, distance: 430.2
click at [724, 484] on div "Question 06/12 [PERSON_NAME] administered a diagnostic decoding assessment to h…" at bounding box center [752, 343] width 590 height 731
copy div "student demonstrated some accuracy with decoding. Which assessment should she a…"
click at [579, 467] on p "Oral reading fluency passage" at bounding box center [766, 461] width 465 height 17
click at [495, 467] on input "Oral reading fluency passage" at bounding box center [486, 461] width 17 height 17
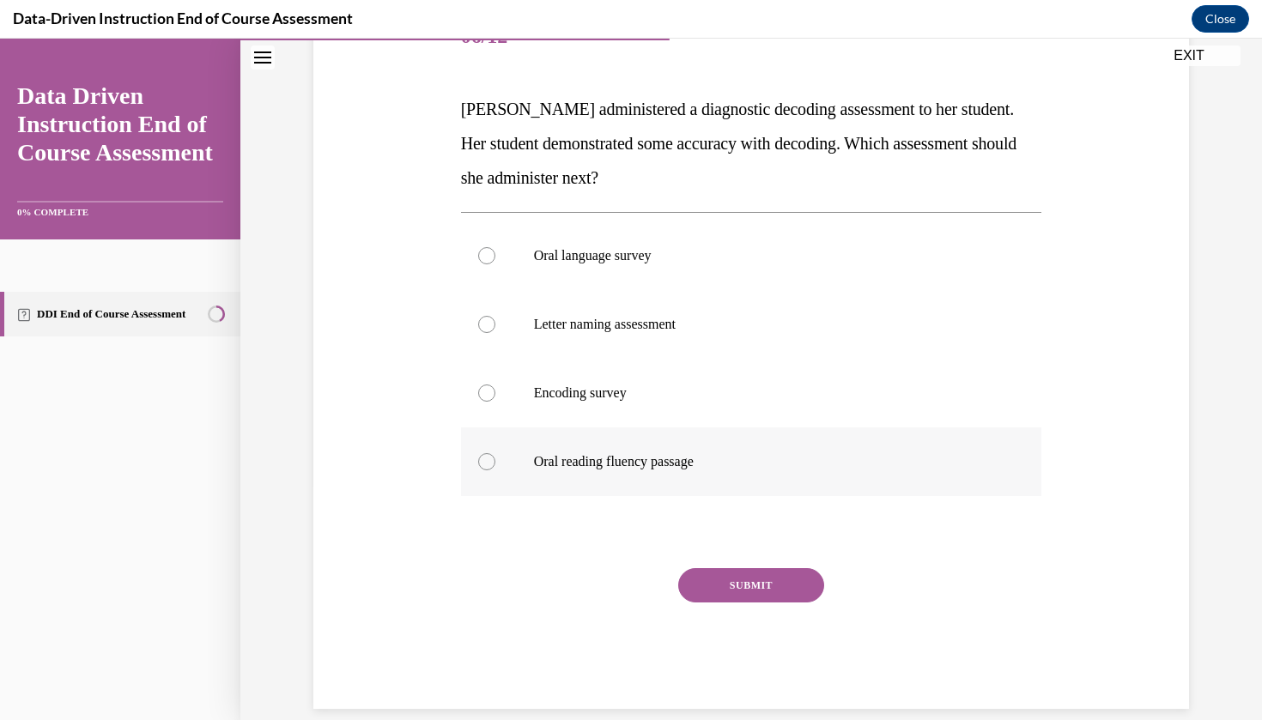
radio input "true"
click at [749, 588] on button "SUBMIT" at bounding box center [751, 585] width 146 height 34
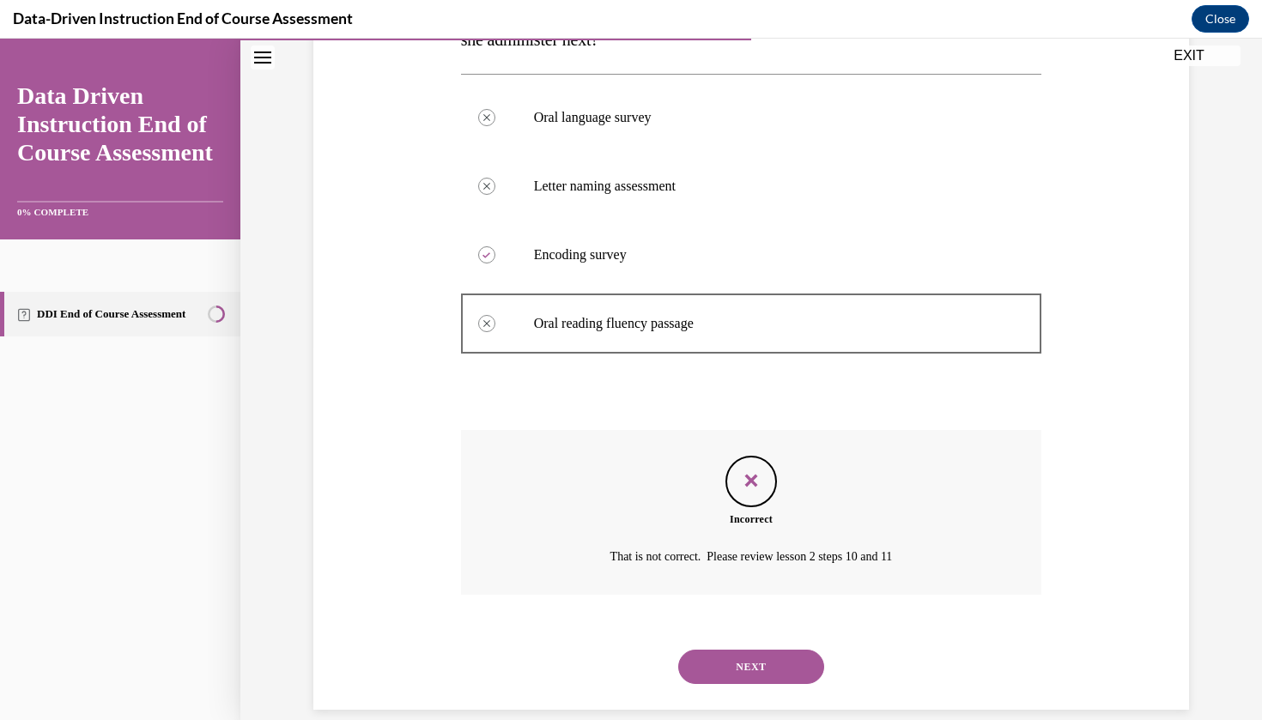
scroll to position [374, 0]
click at [761, 649] on button "NEXT" at bounding box center [751, 666] width 146 height 34
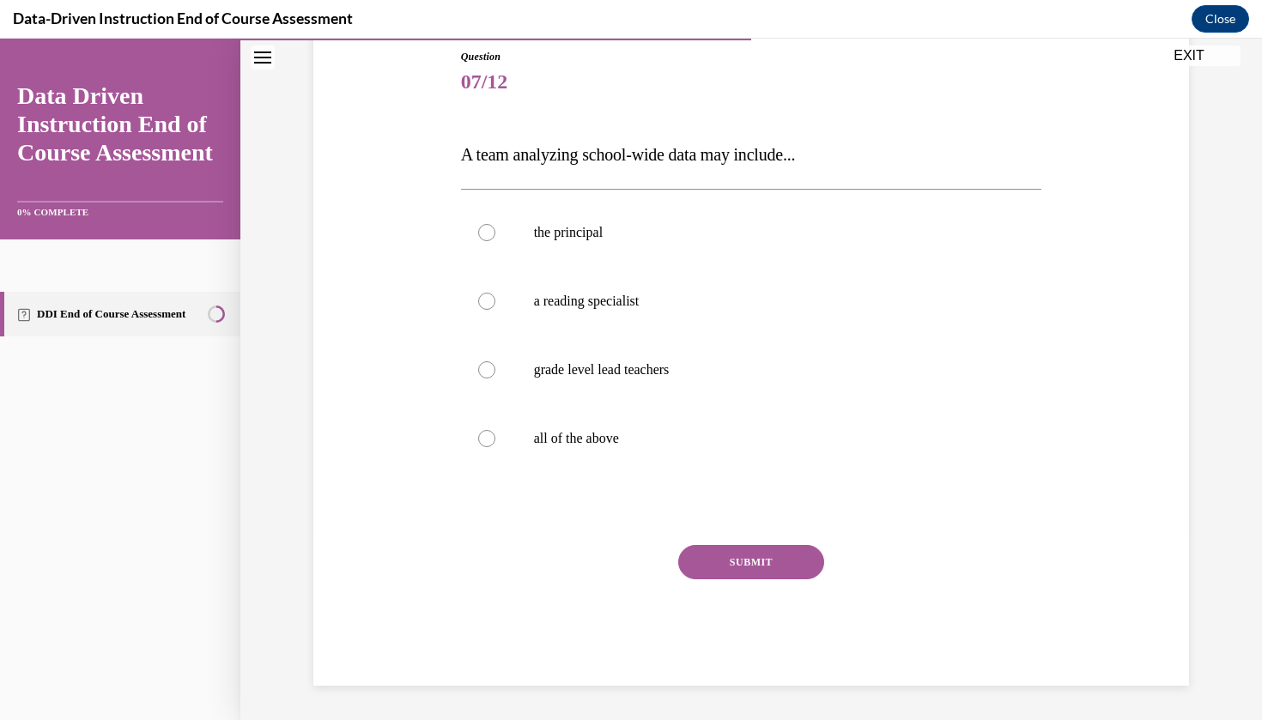
scroll to position [167, 0]
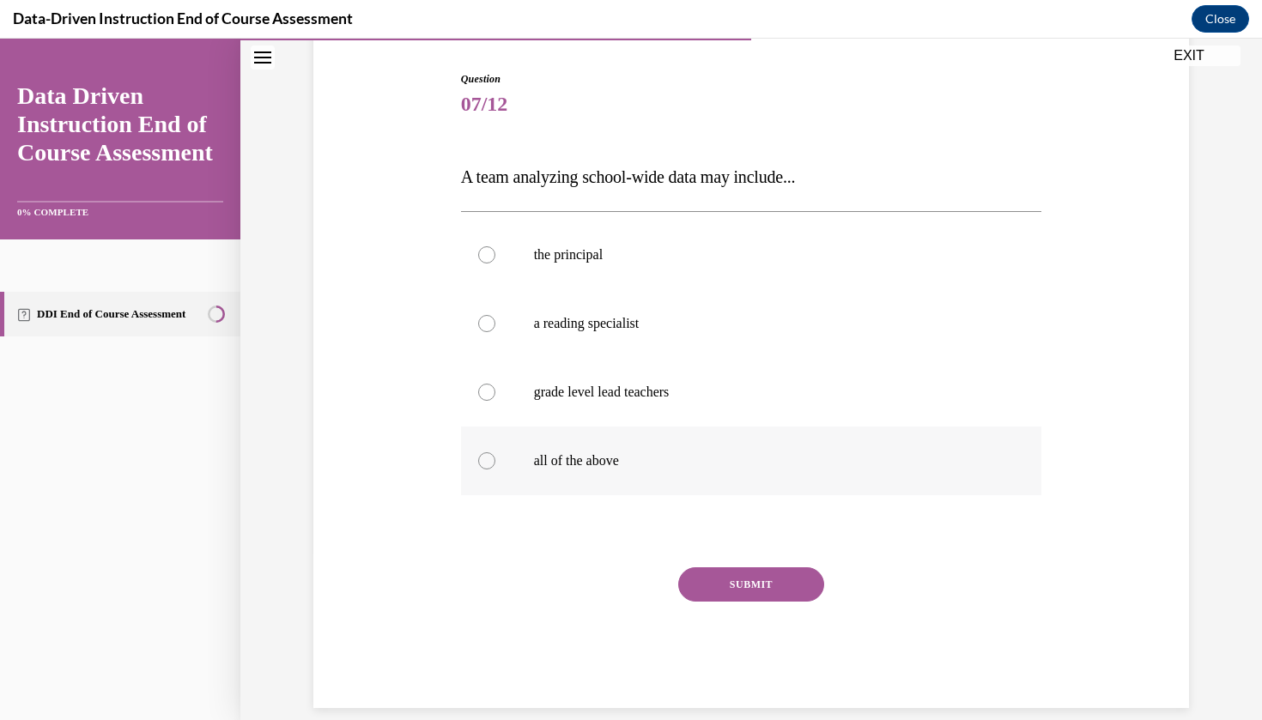
click at [597, 452] on p "all of the above" at bounding box center [766, 460] width 465 height 17
click at [495, 452] on input "all of the above" at bounding box center [486, 460] width 17 height 17
radio input "true"
click at [712, 594] on button "SUBMIT" at bounding box center [751, 584] width 146 height 34
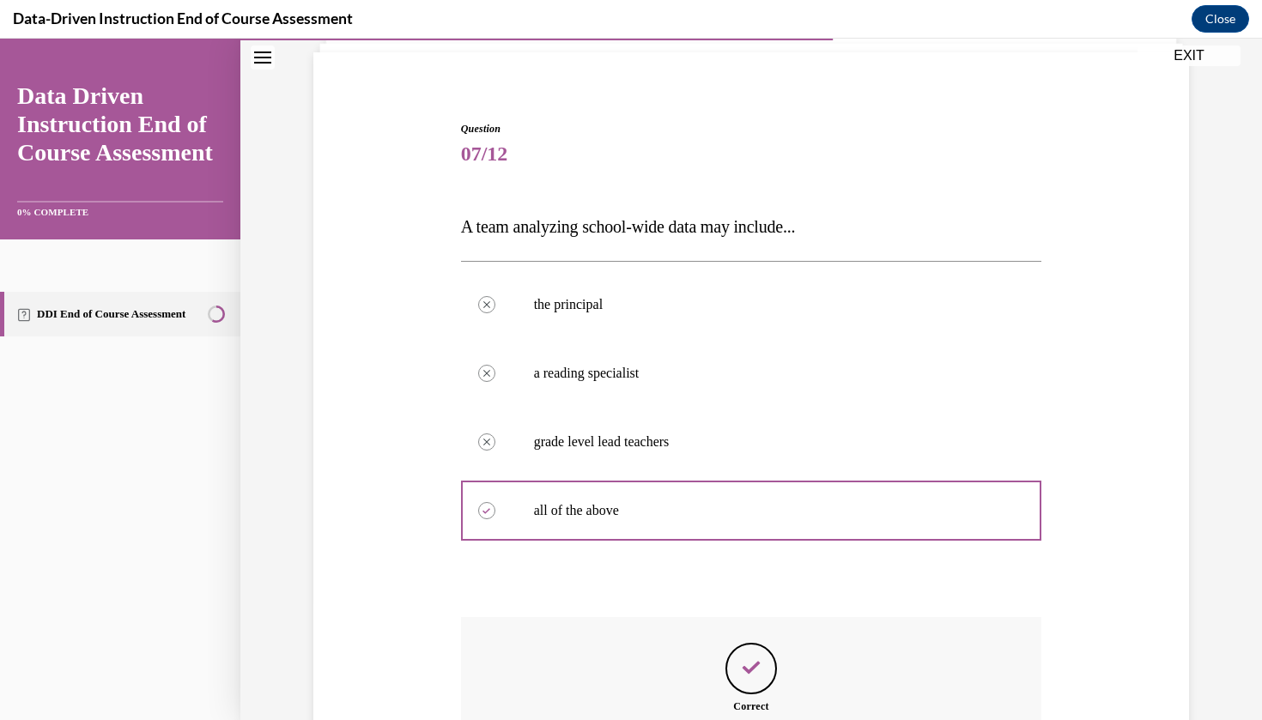
scroll to position [307, 0]
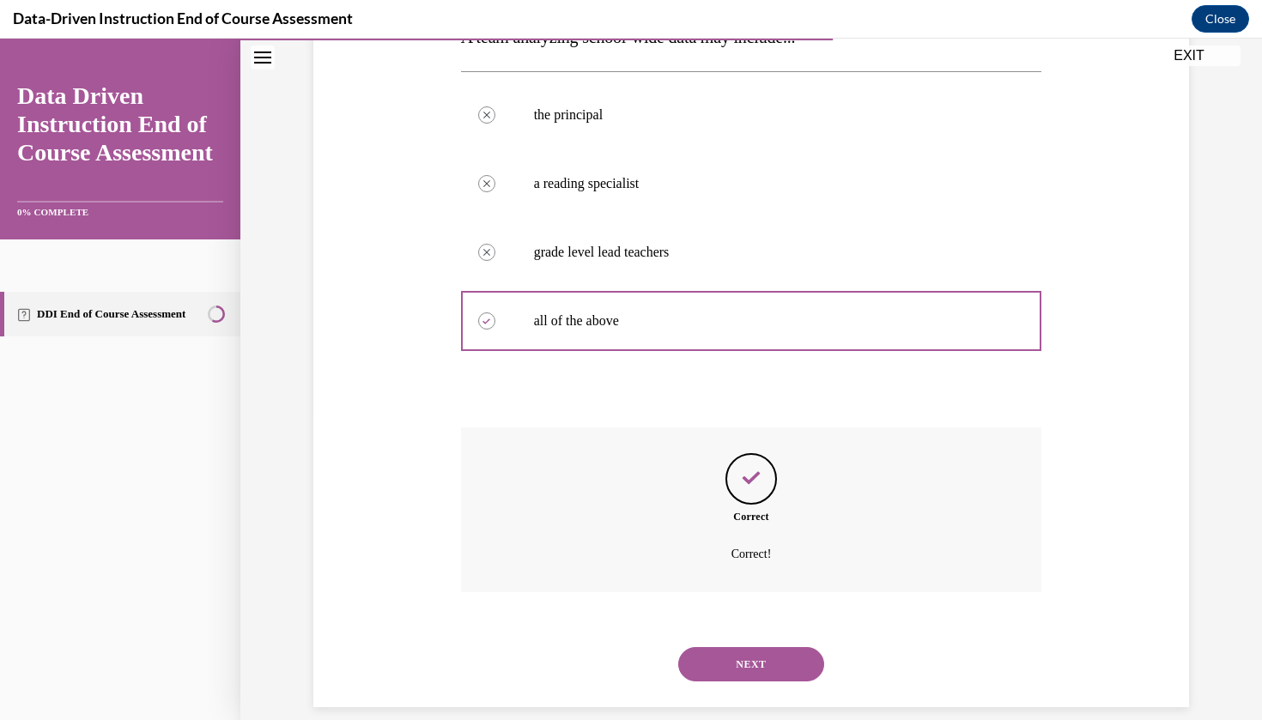
click at [719, 655] on button "NEXT" at bounding box center [751, 664] width 146 height 34
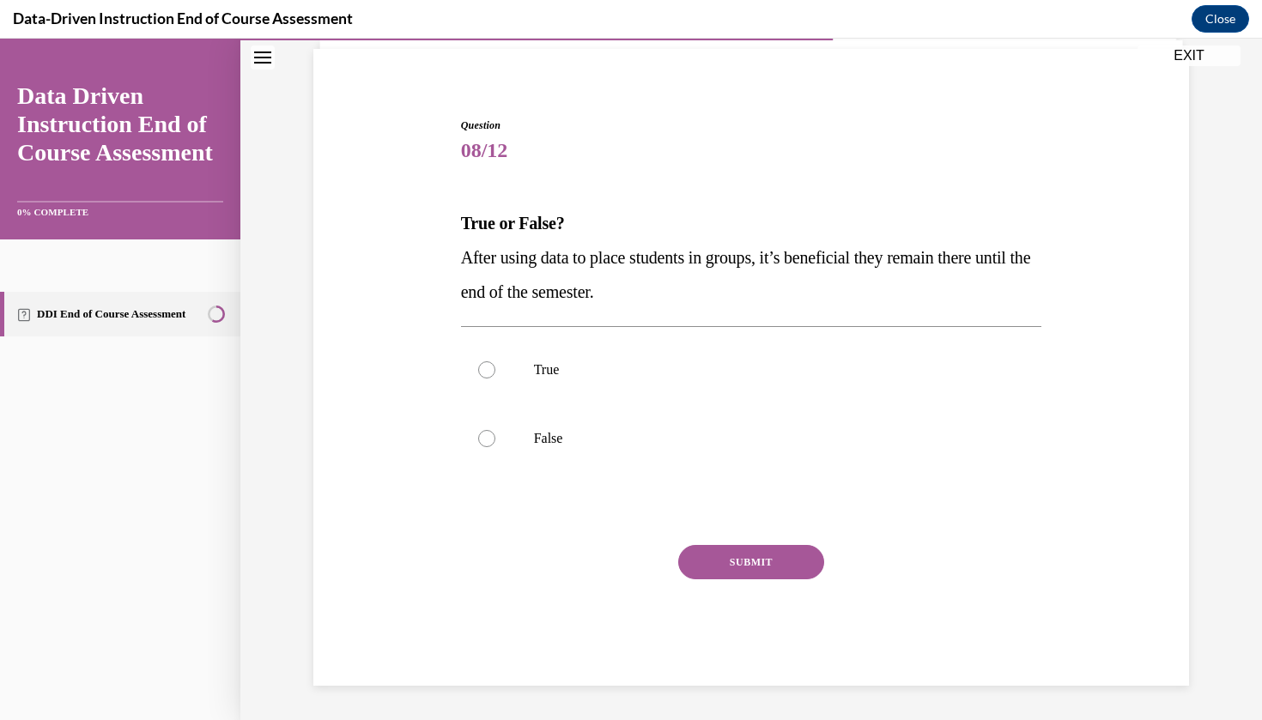
scroll to position [80, 0]
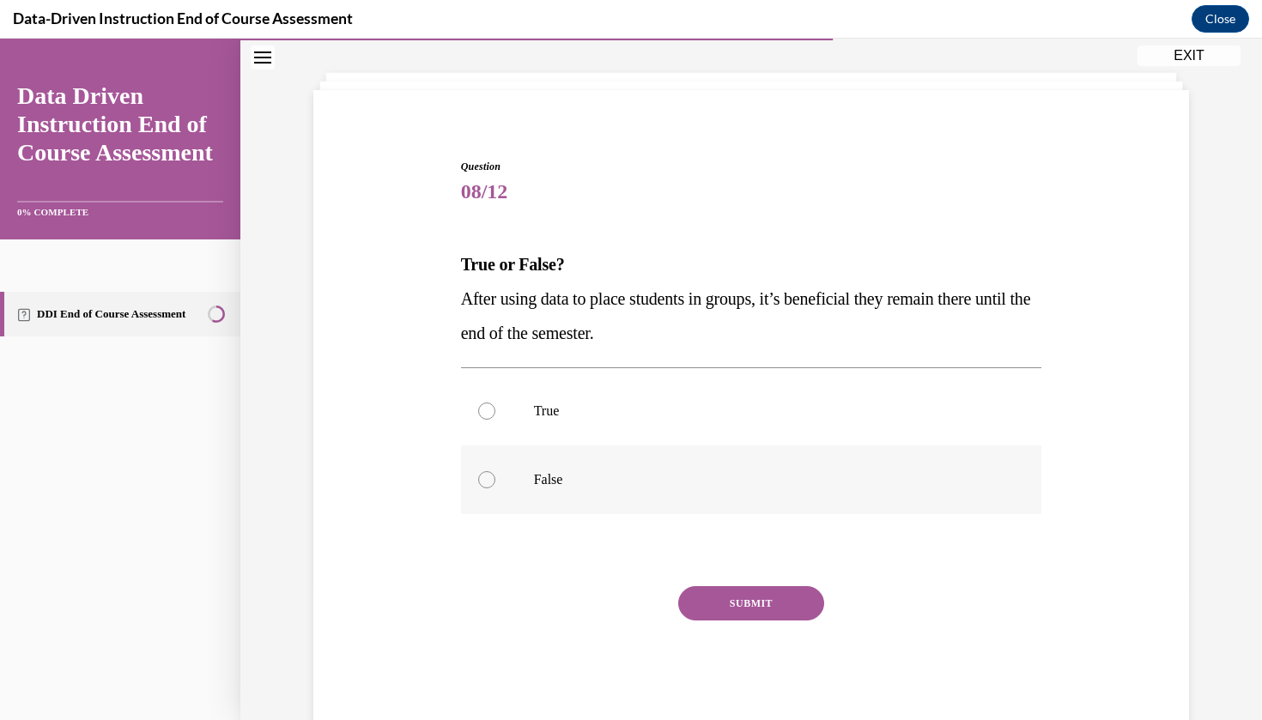
click at [694, 488] on p "False" at bounding box center [766, 479] width 465 height 17
click at [495, 488] on input "False" at bounding box center [486, 479] width 17 height 17
radio input "true"
click at [714, 620] on button "SUBMIT" at bounding box center [751, 603] width 146 height 34
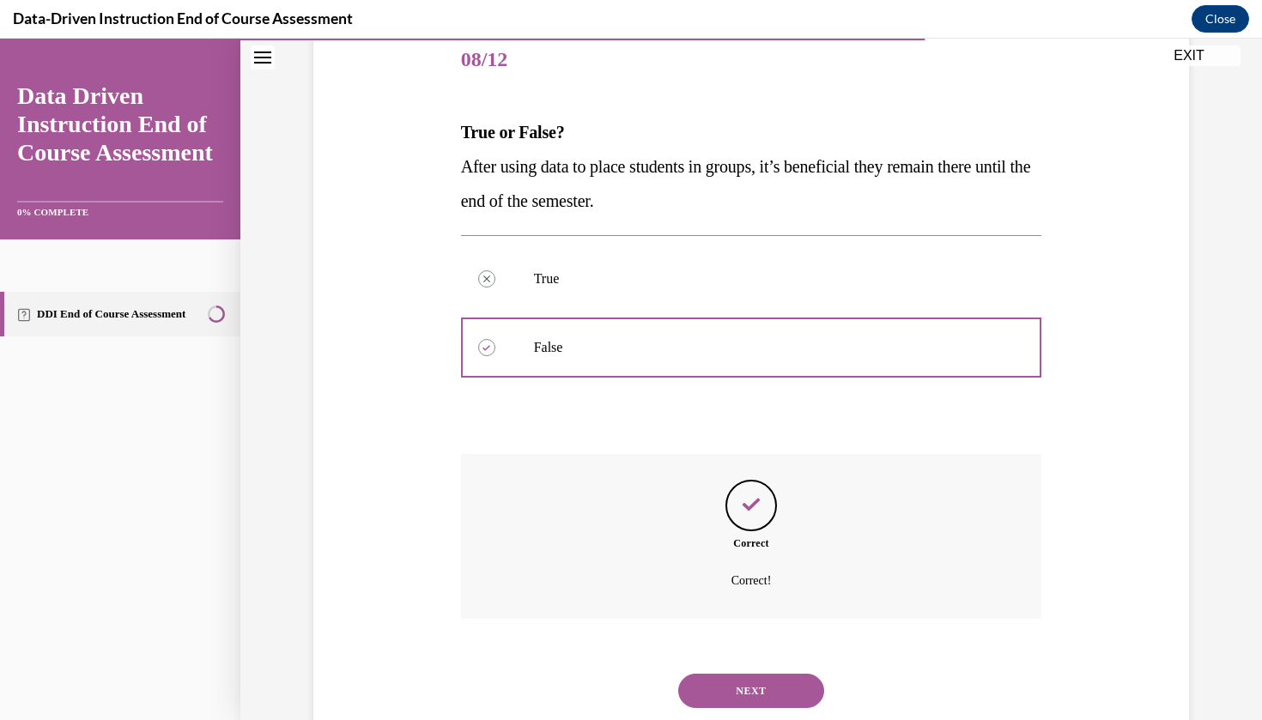
scroll to position [239, 0]
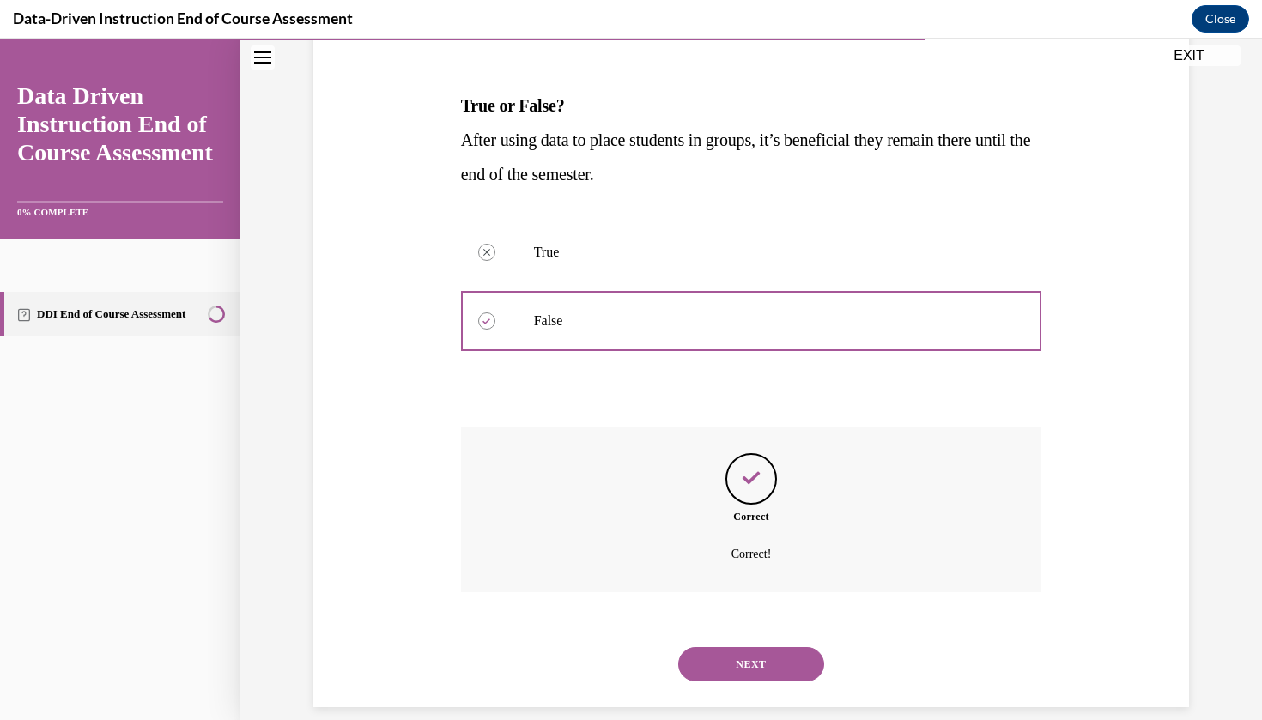
click at [714, 647] on button "NEXT" at bounding box center [751, 664] width 146 height 34
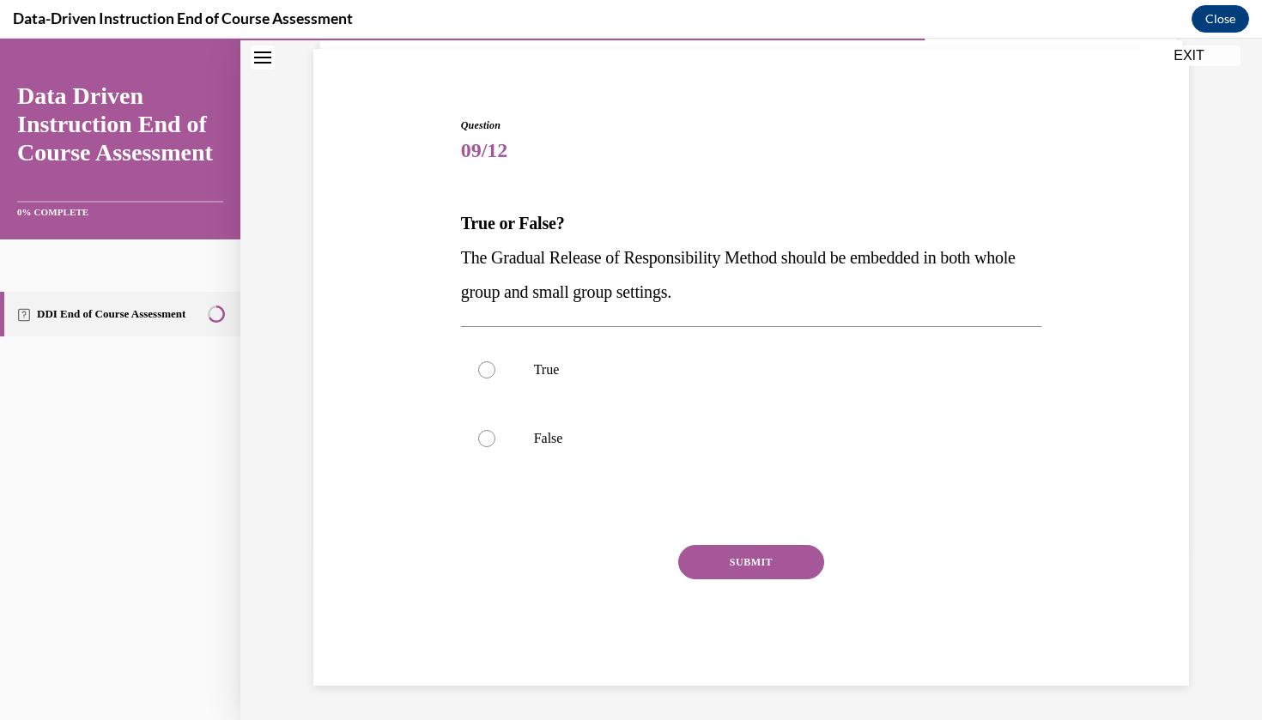
scroll to position [100, 0]
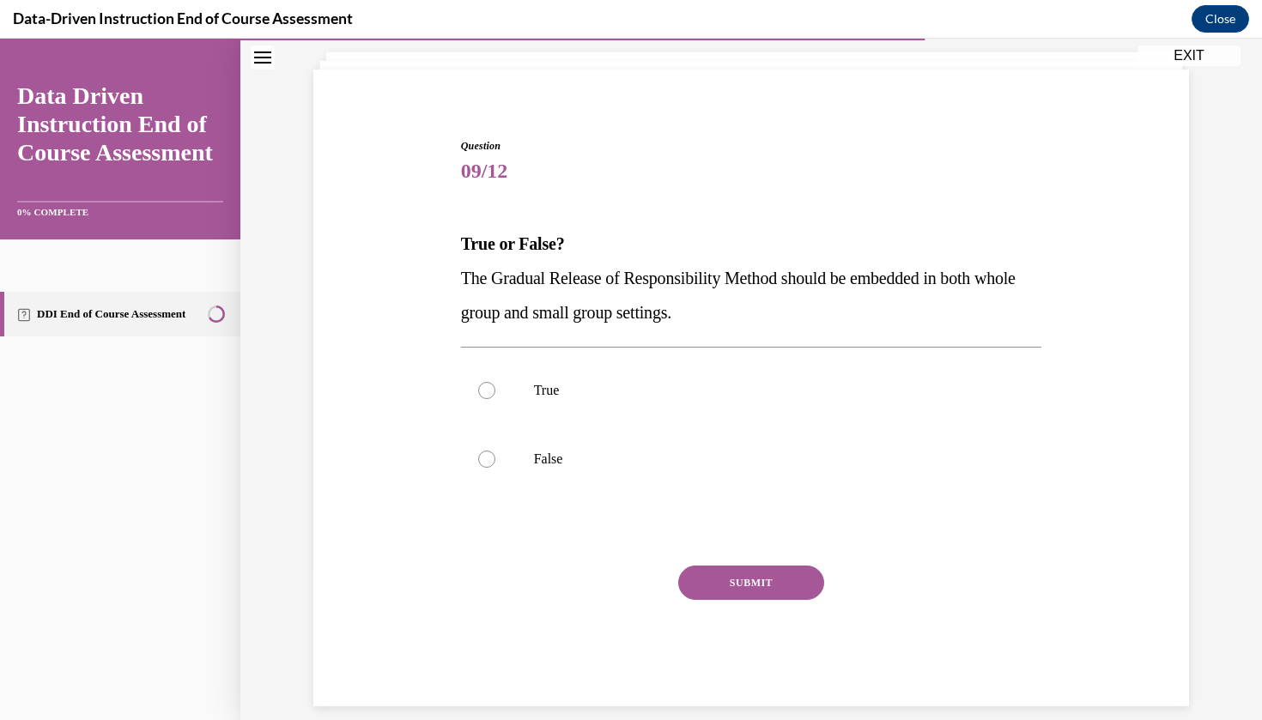
click at [613, 251] on p "True or False?" at bounding box center [751, 244] width 581 height 34
click at [557, 246] on strong "True or False?" at bounding box center [513, 243] width 104 height 19
click at [487, 251] on strong "True or False?" at bounding box center [513, 243] width 104 height 19
click at [499, 273] on span "The Gradual Release of Responsibility Method should be embedded in both whole g…" at bounding box center [738, 295] width 555 height 53
click at [477, 244] on strong "True or False?" at bounding box center [513, 243] width 104 height 19
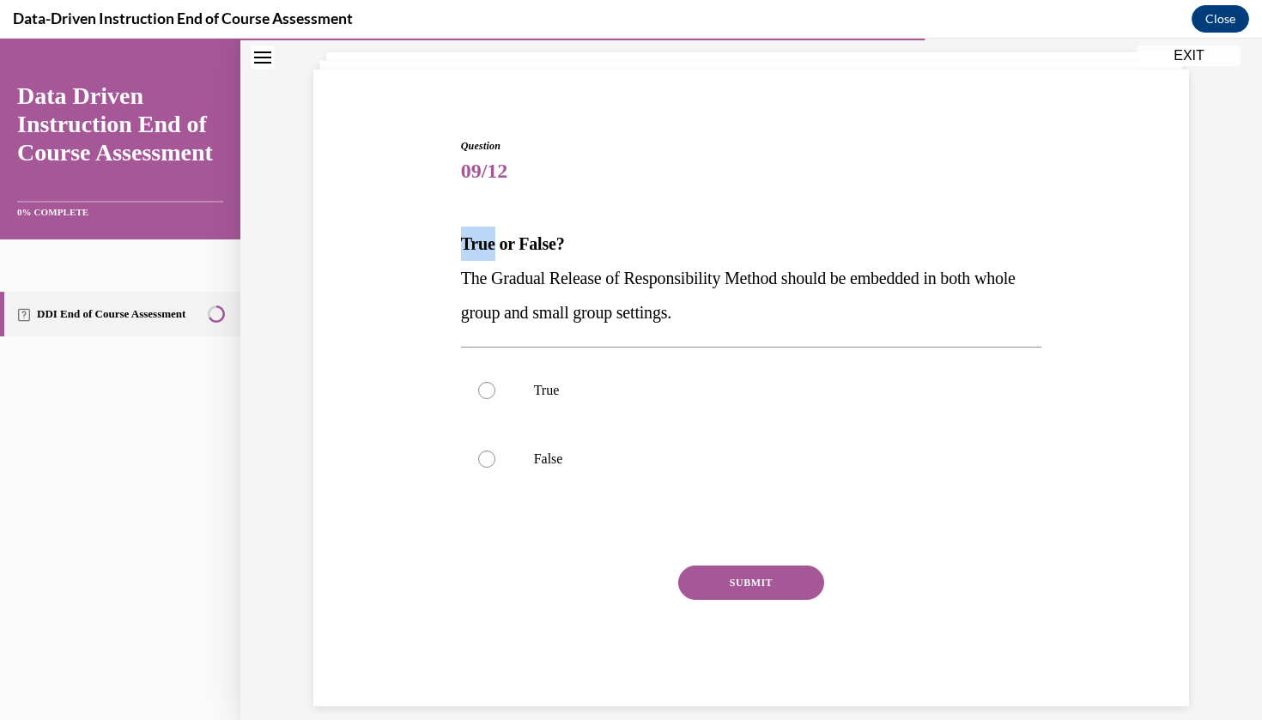
click at [477, 244] on strong "True or False?" at bounding box center [513, 243] width 104 height 19
click at [489, 249] on strong "True or False?" at bounding box center [513, 243] width 104 height 19
click at [547, 150] on span "Question" at bounding box center [751, 145] width 581 height 15
click at [531, 322] on span "The Gradual Release of Responsibility Method should be embedded in both whole g…" at bounding box center [738, 295] width 555 height 53
click at [482, 327] on p "The Gradual Release of Responsibility Method should be embedded in both whole g…" at bounding box center [751, 295] width 581 height 69
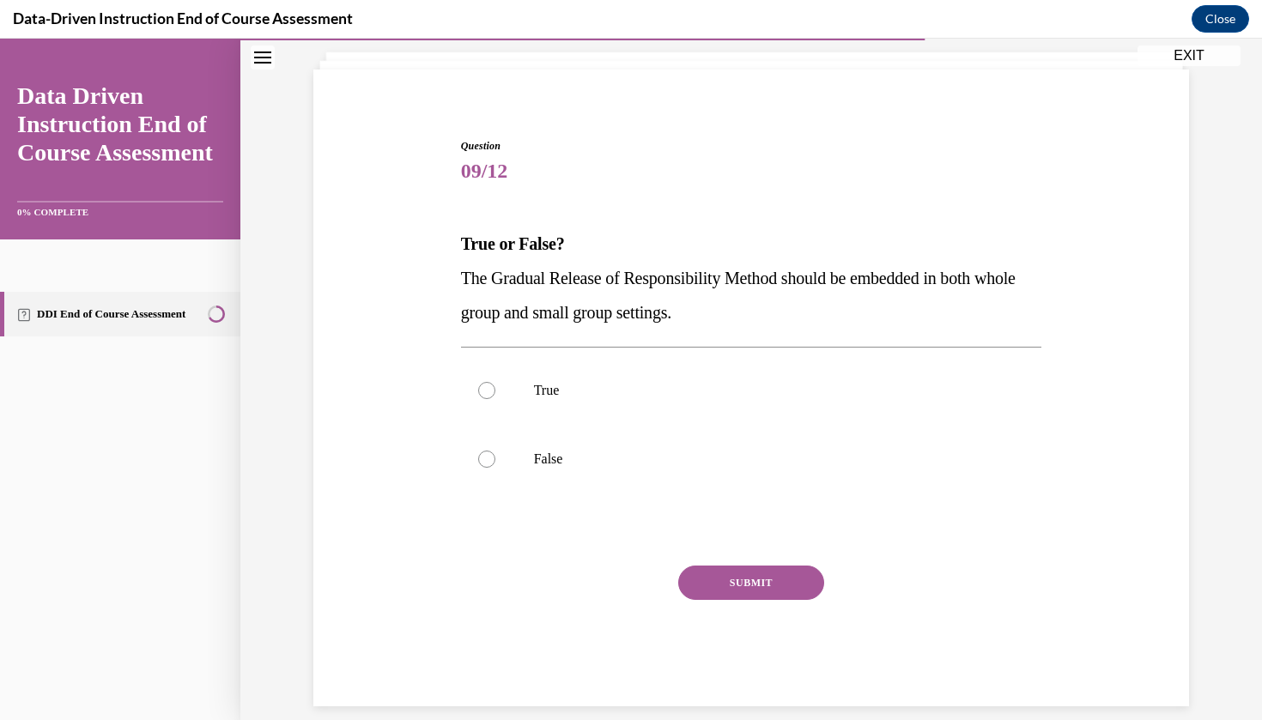
click at [484, 315] on span "The Gradual Release of Responsibility Method should be embedded in both whole g…" at bounding box center [738, 295] width 555 height 53
click at [486, 253] on strong "True or False?" at bounding box center [513, 243] width 104 height 19
click at [488, 385] on div at bounding box center [486, 390] width 17 height 17
click at [488, 385] on input "True" at bounding box center [486, 390] width 17 height 17
radio input "true"
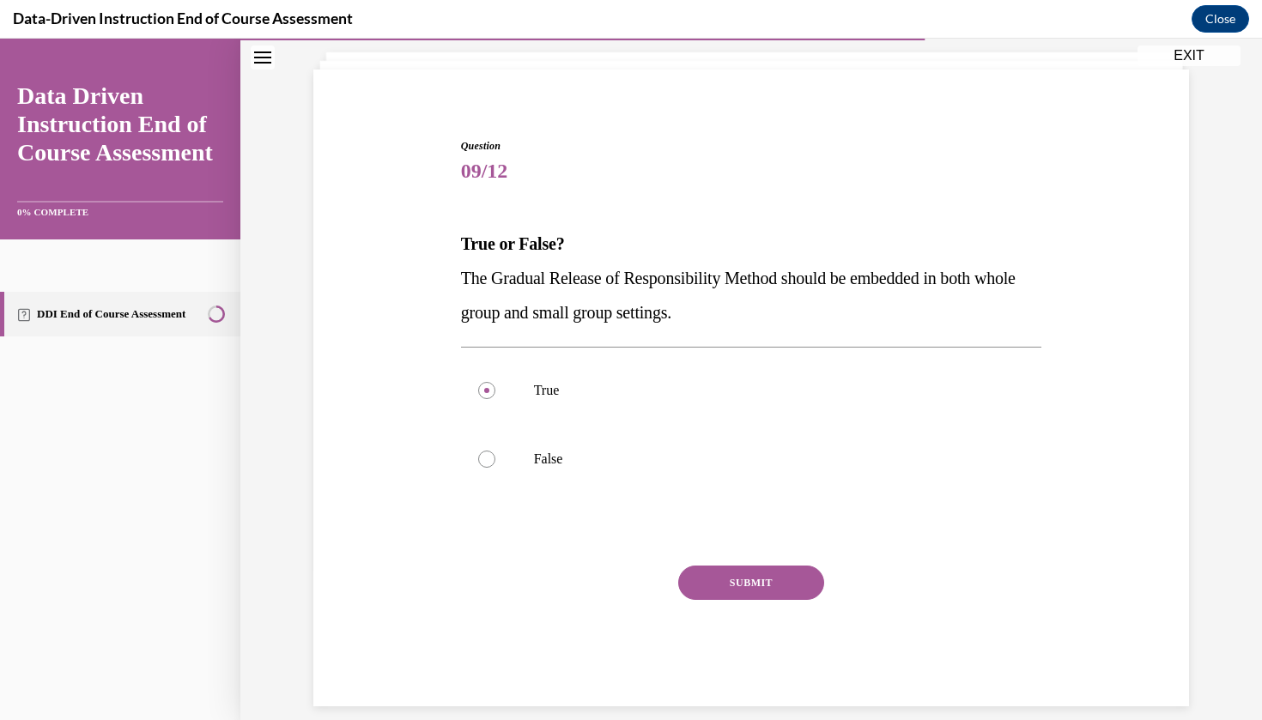
click at [722, 586] on button "SUBMIT" at bounding box center [751, 583] width 146 height 34
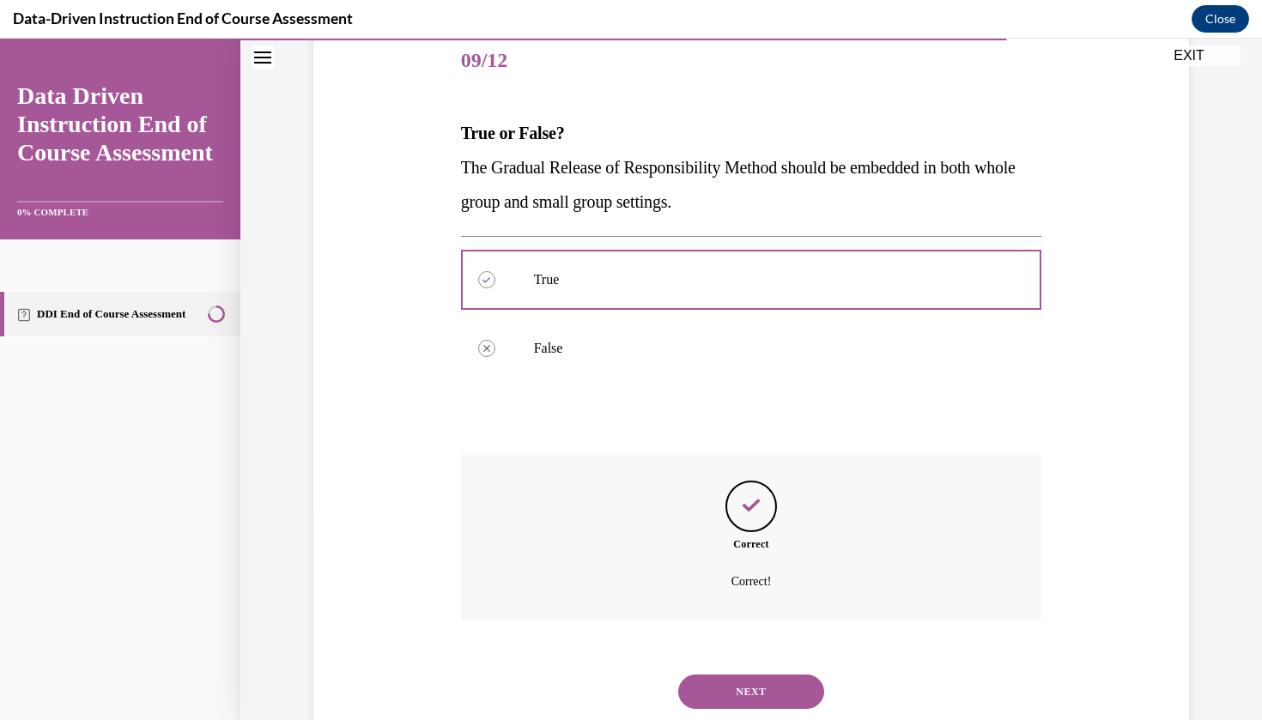
scroll to position [239, 0]
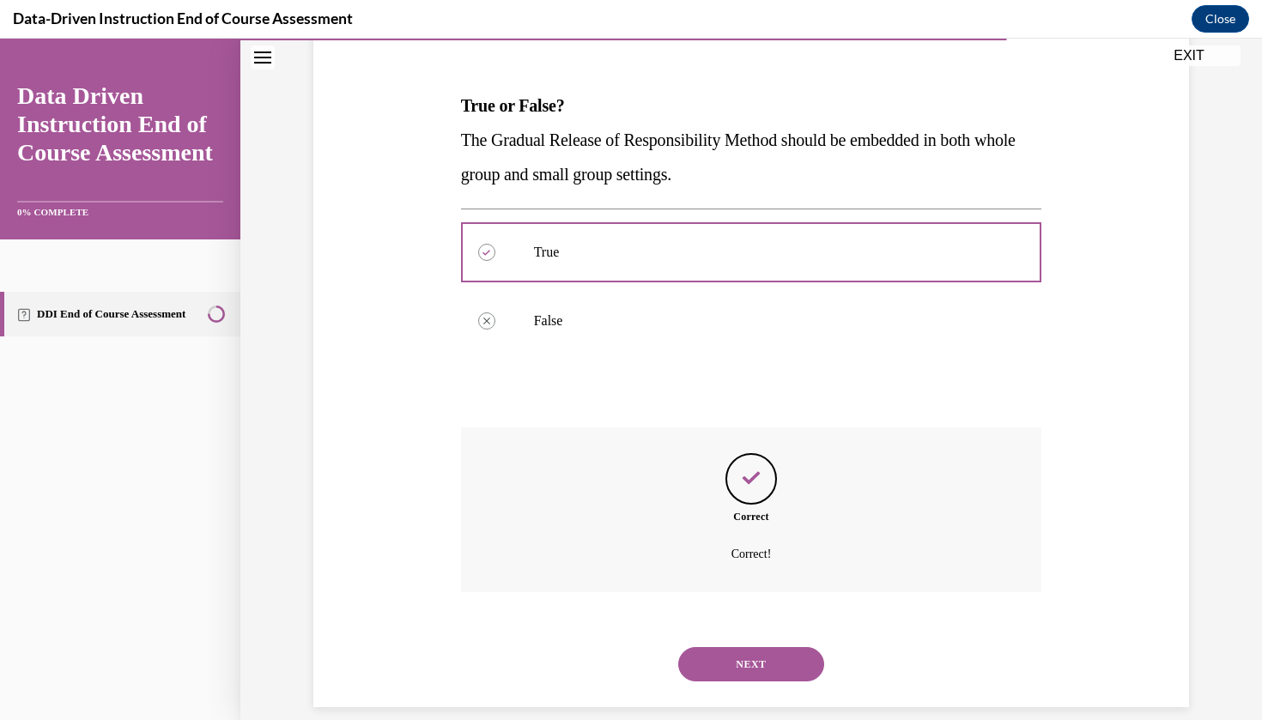
click at [726, 647] on button "NEXT" at bounding box center [751, 664] width 146 height 34
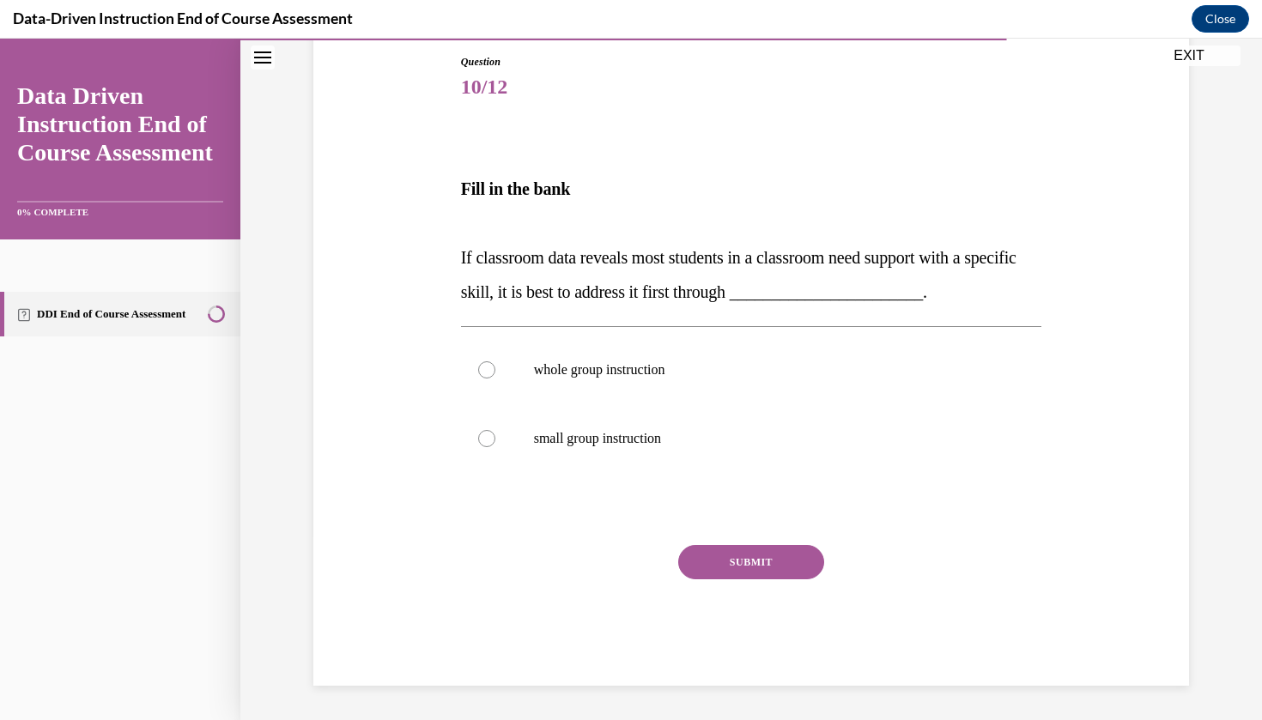
scroll to position [149, 0]
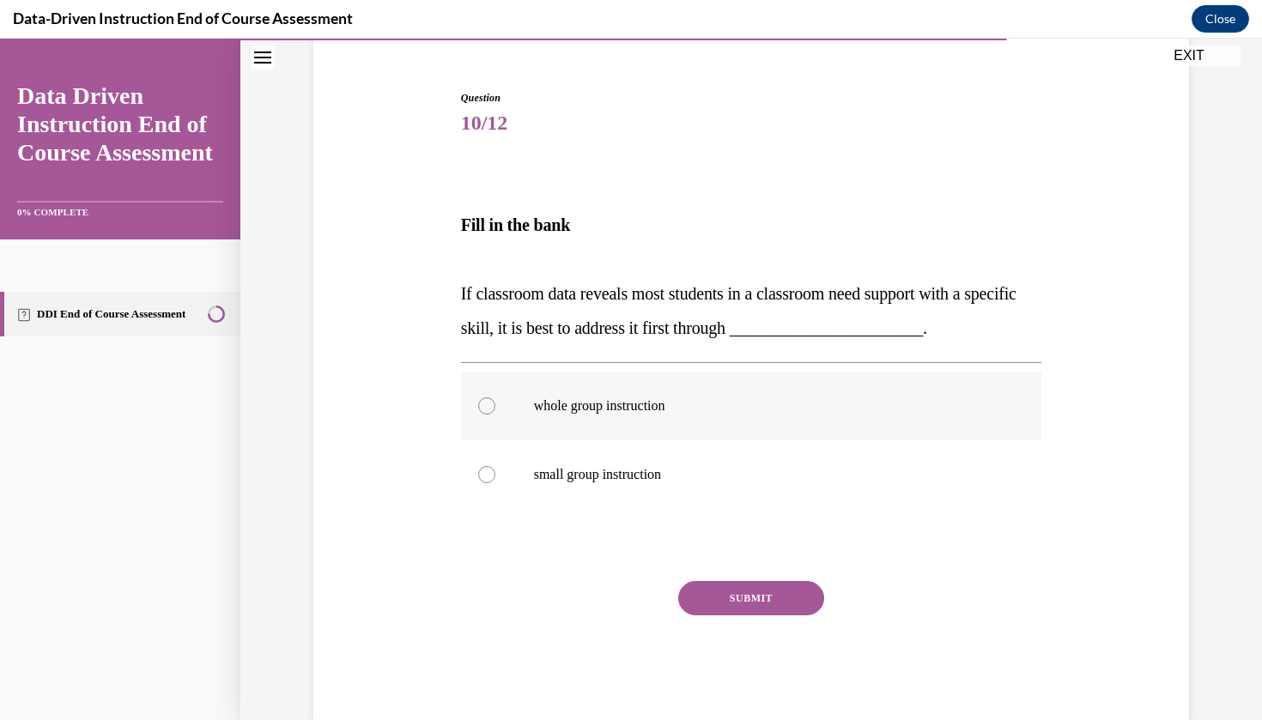
click at [645, 417] on label "whole group instruction" at bounding box center [751, 406] width 581 height 69
click at [495, 415] on input "whole group instruction" at bounding box center [486, 405] width 17 height 17
radio input "true"
click at [779, 597] on button "SUBMIT" at bounding box center [751, 598] width 146 height 34
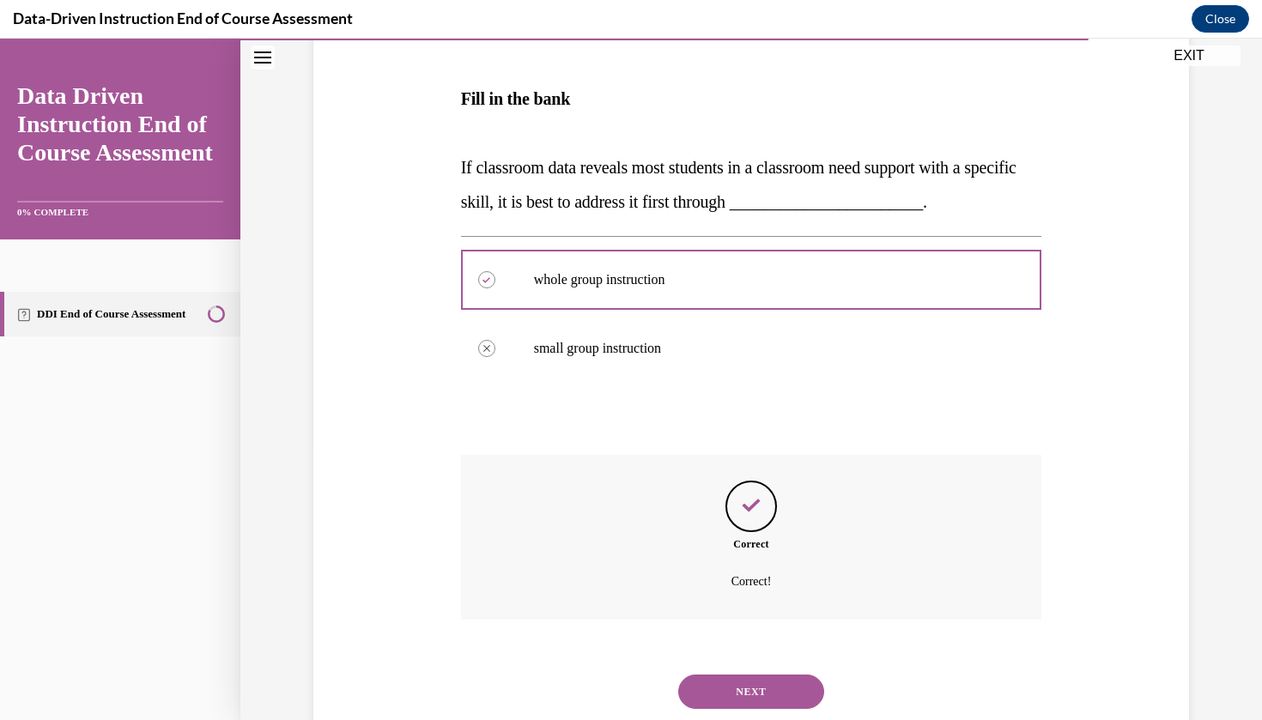
scroll to position [302, 0]
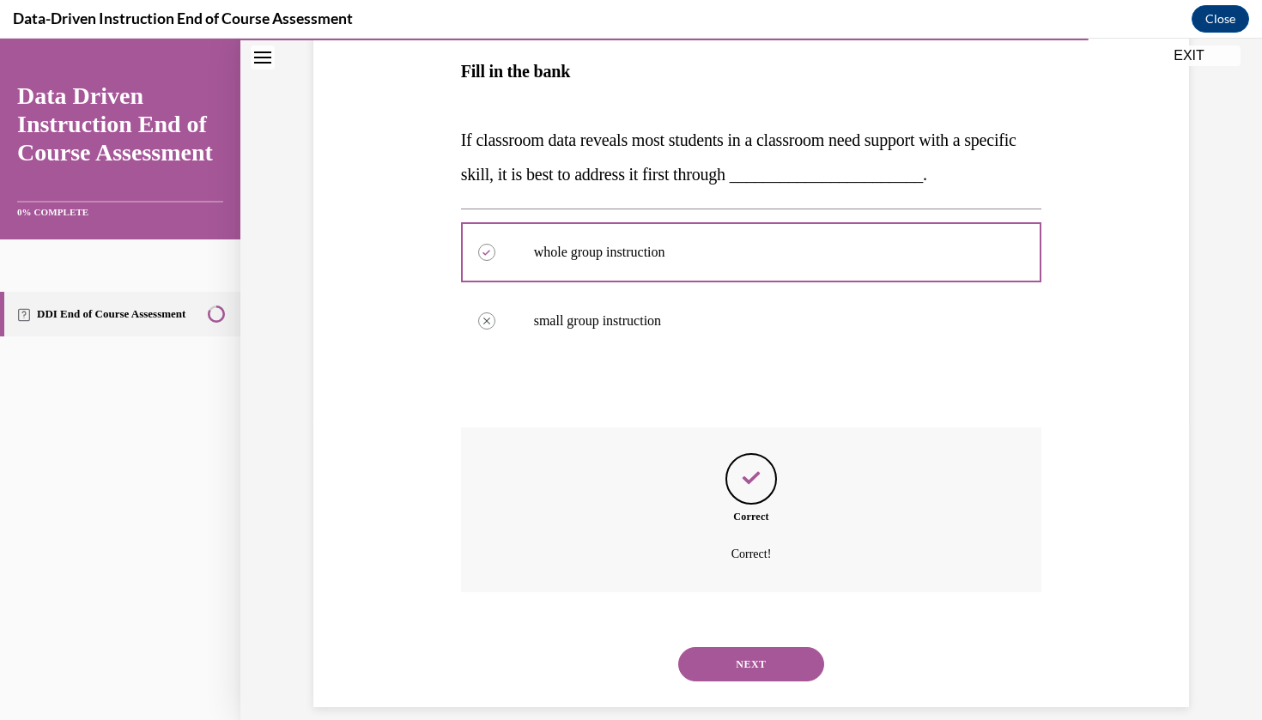
click at [760, 653] on button "NEXT" at bounding box center [751, 664] width 146 height 34
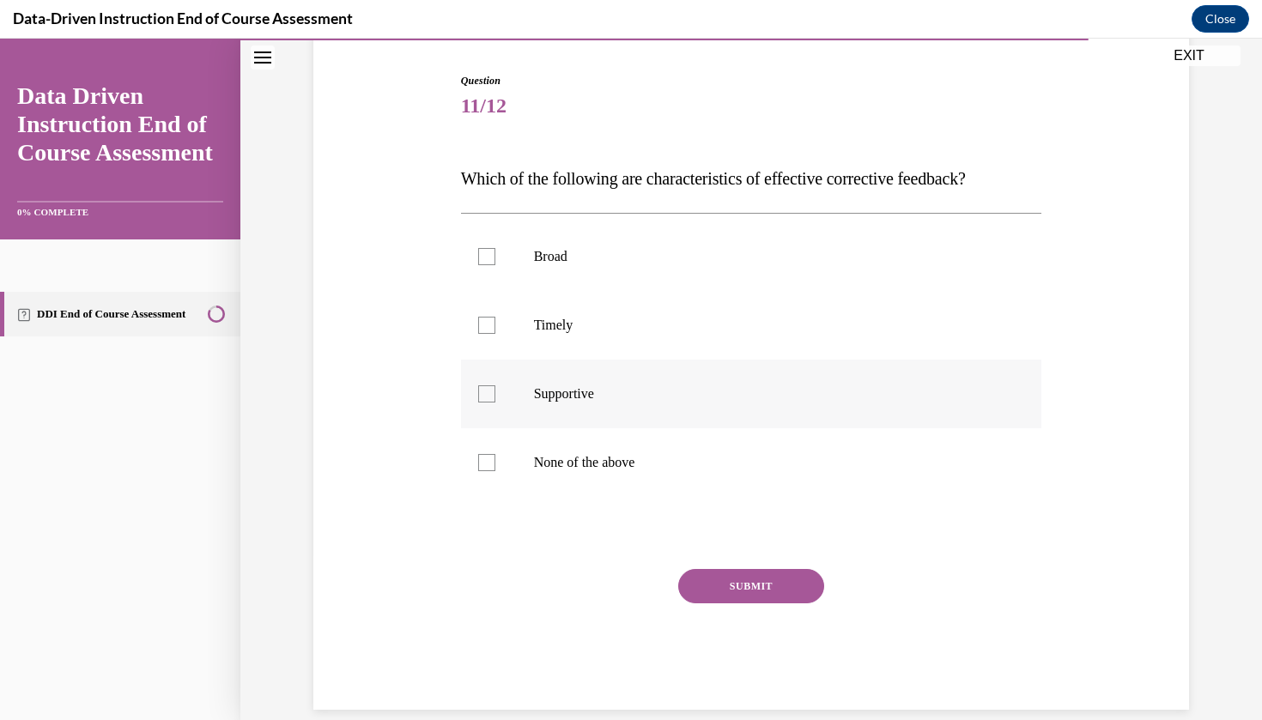
click at [650, 403] on label "Supportive" at bounding box center [751, 394] width 581 height 69
click at [495, 403] on input "Supportive" at bounding box center [486, 393] width 17 height 17
checkbox input "true"
click at [494, 333] on div at bounding box center [486, 325] width 17 height 17
click at [494, 333] on input "Timely" at bounding box center [486, 325] width 17 height 17
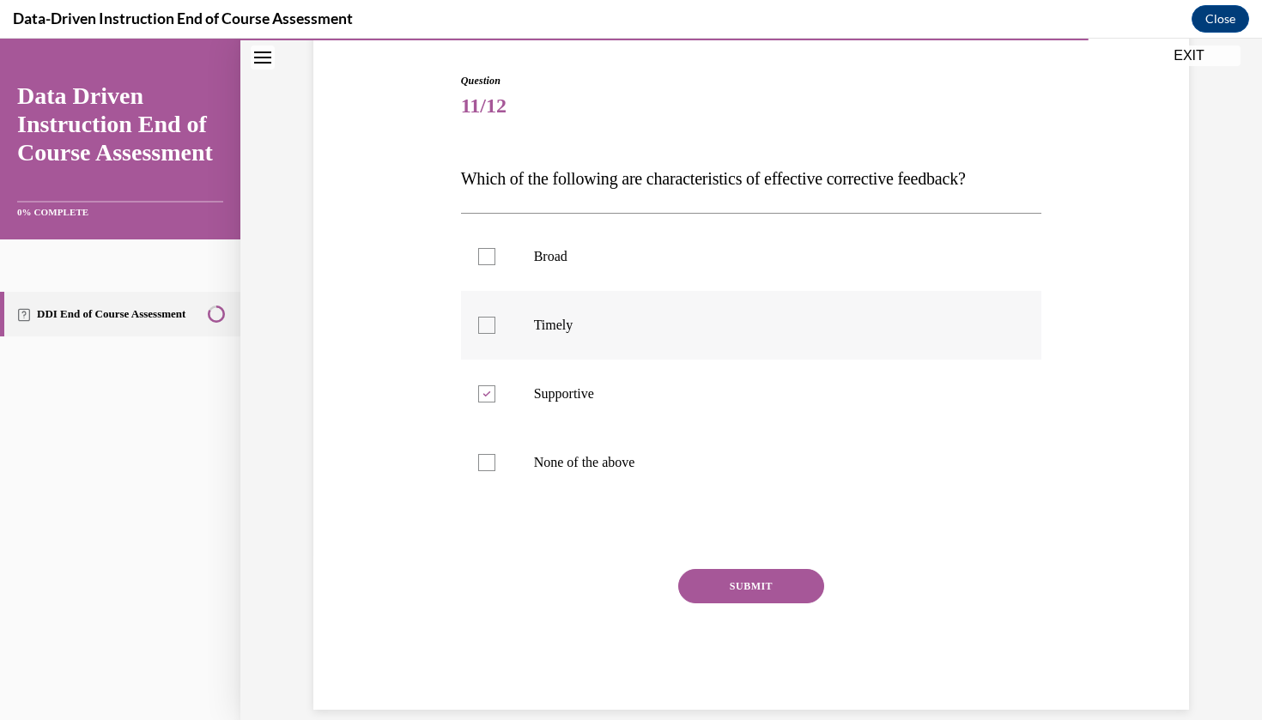
checkbox input "true"
click at [768, 590] on button "SUBMIT" at bounding box center [751, 586] width 146 height 34
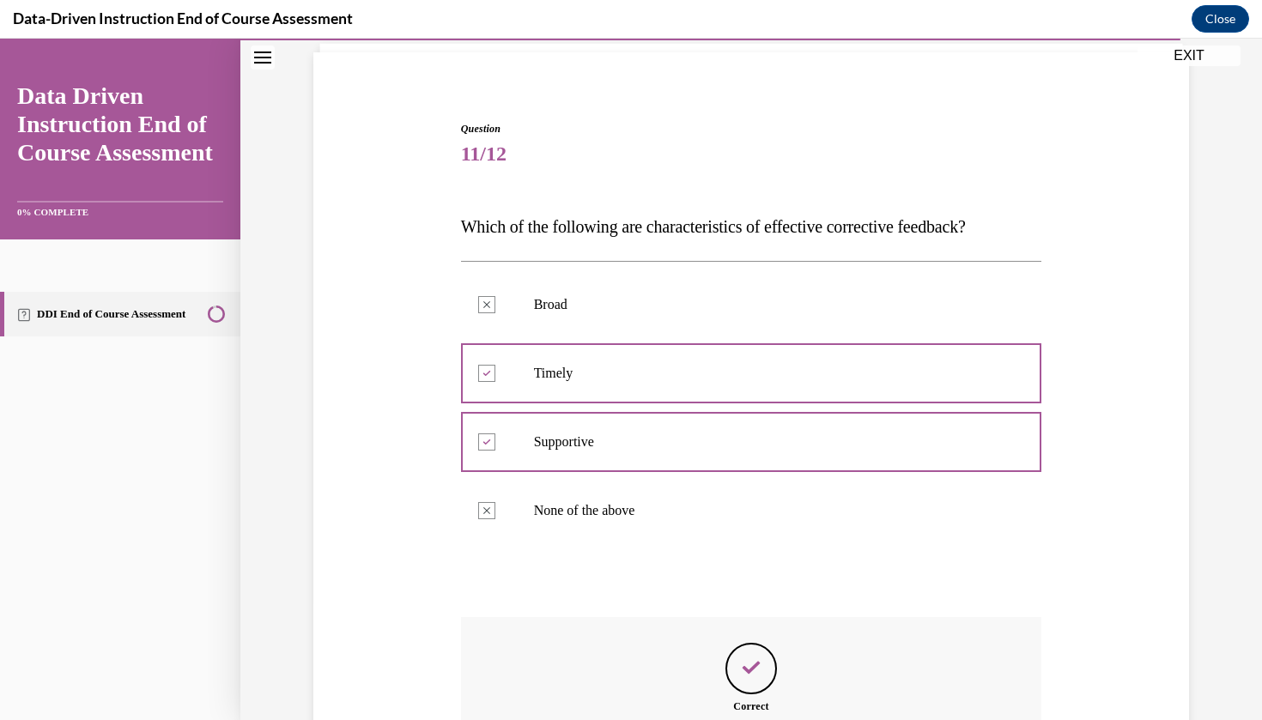
scroll to position [307, 0]
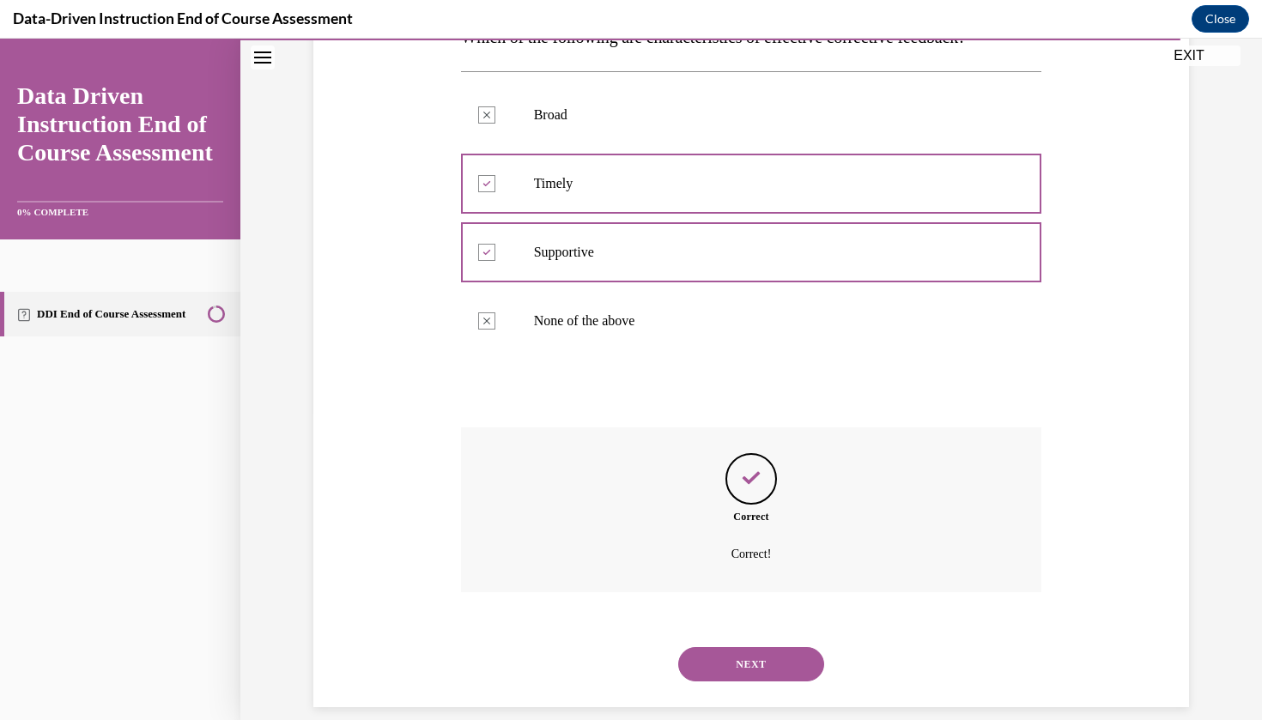
click at [750, 647] on button "NEXT" at bounding box center [751, 664] width 146 height 34
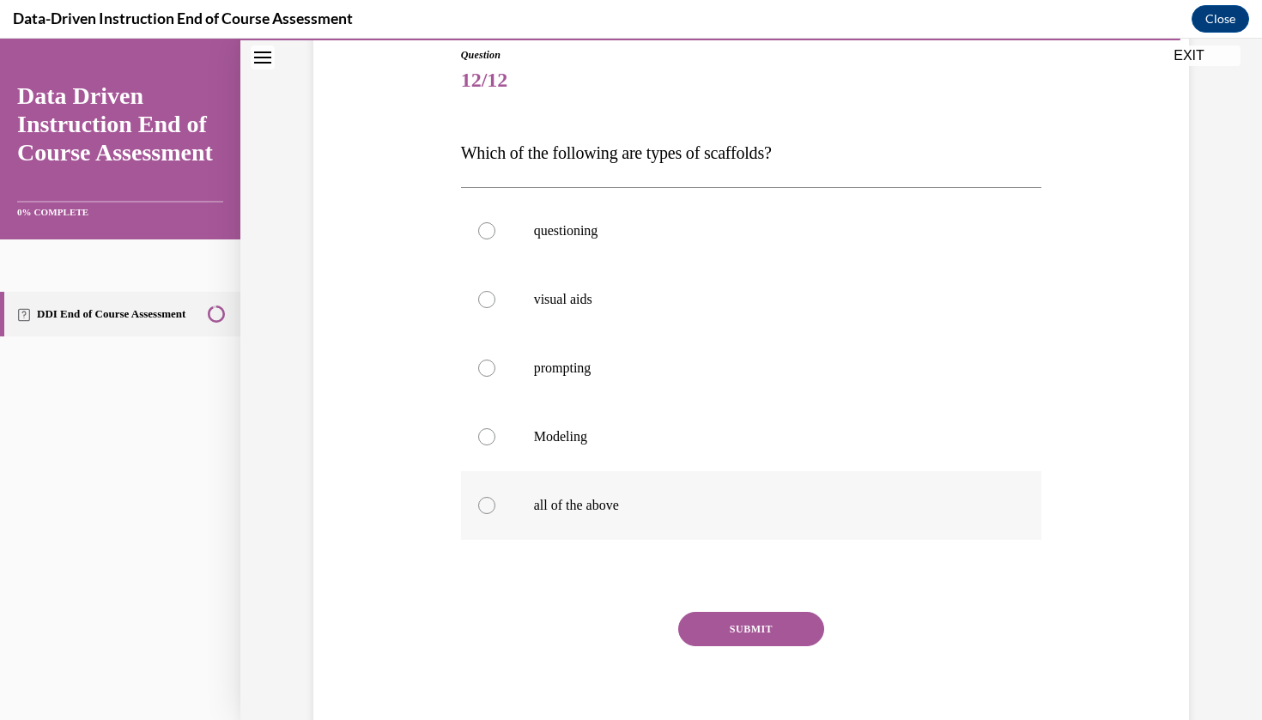
click at [638, 502] on p "all of the above" at bounding box center [766, 505] width 465 height 17
click at [495, 502] on input "all of the above" at bounding box center [486, 505] width 17 height 17
radio input "true"
click at [725, 627] on button "SUBMIT" at bounding box center [751, 629] width 146 height 34
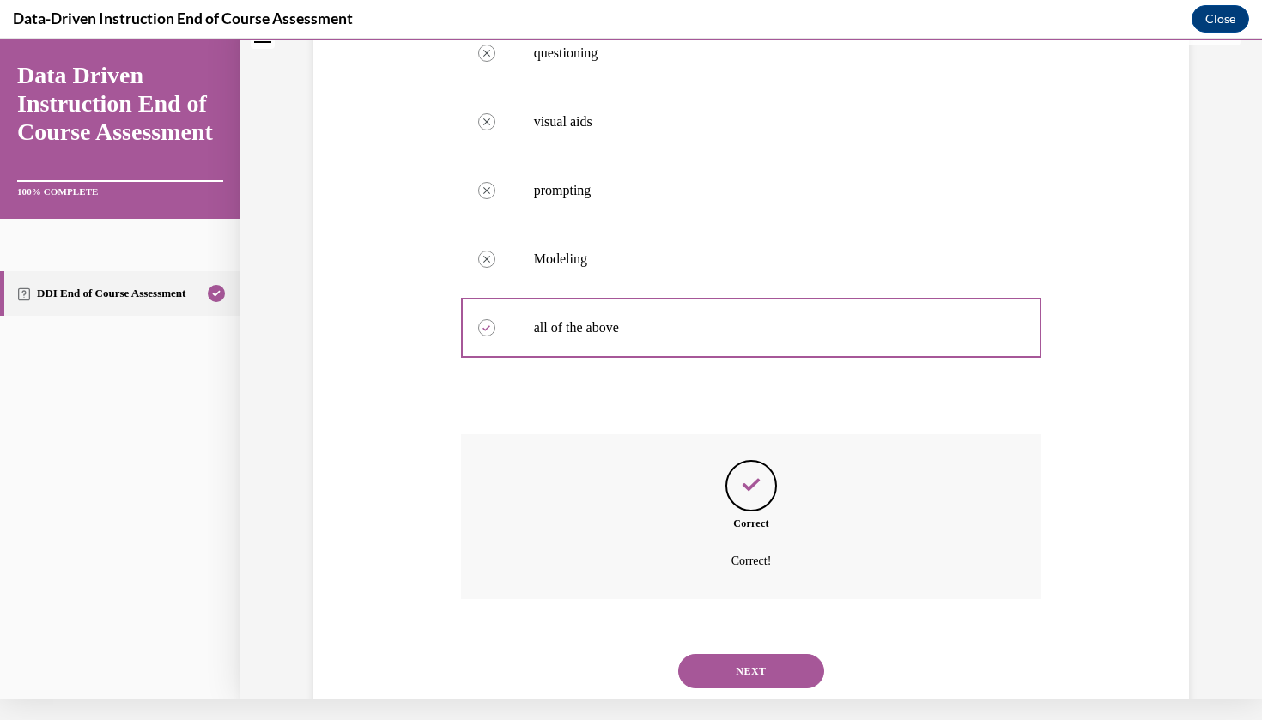
scroll to position [376, 0]
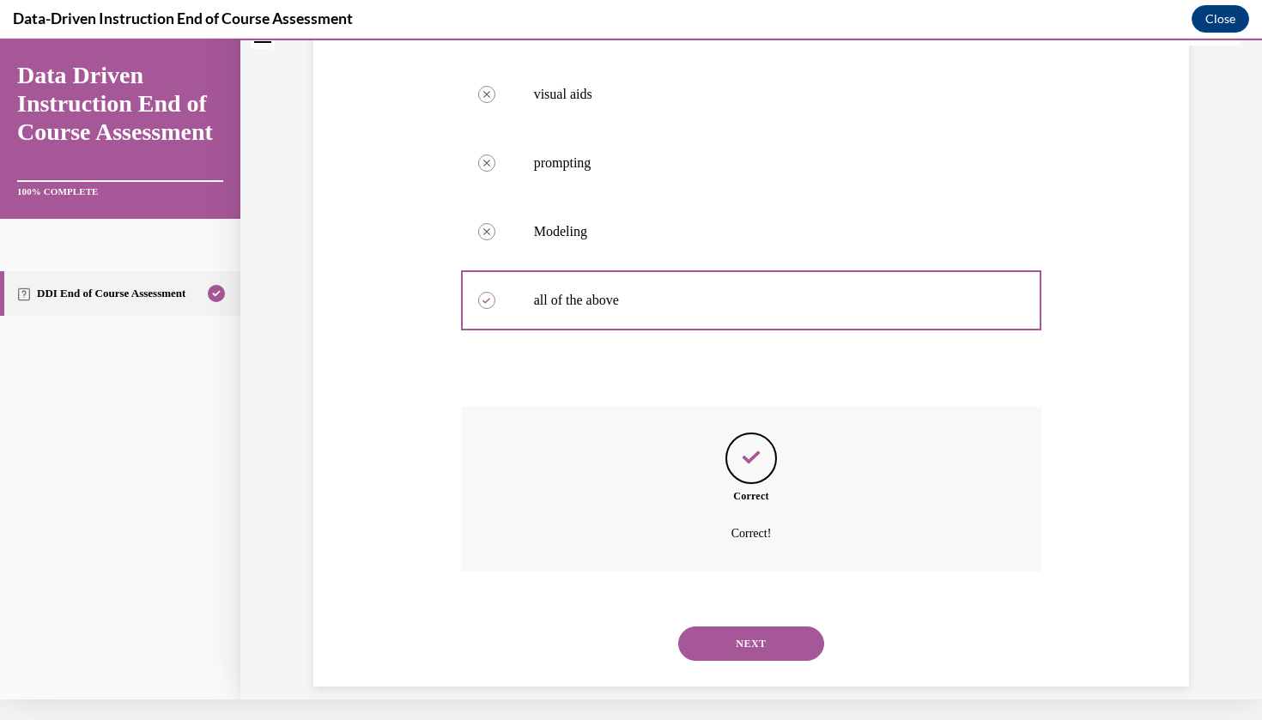
click at [761, 629] on button "NEXT" at bounding box center [751, 644] width 146 height 34
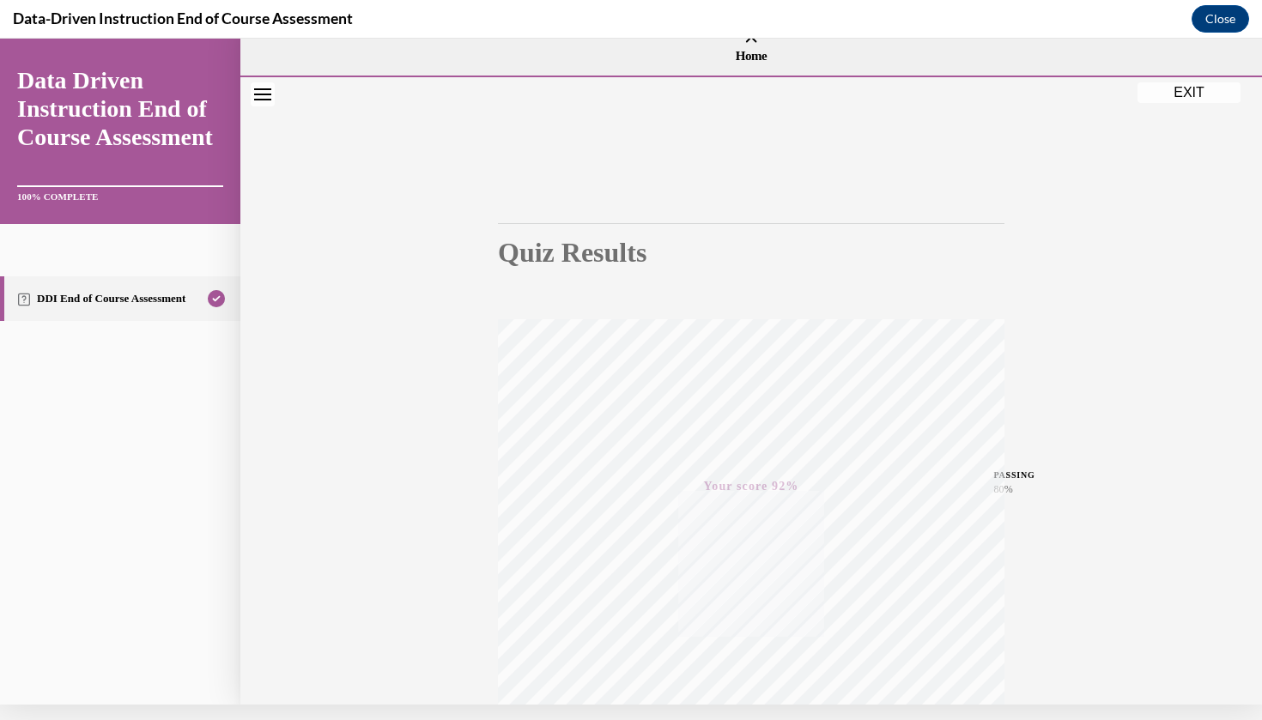
scroll to position [0, 0]
click at [1198, 97] on button "EXIT" at bounding box center [1188, 92] width 103 height 21
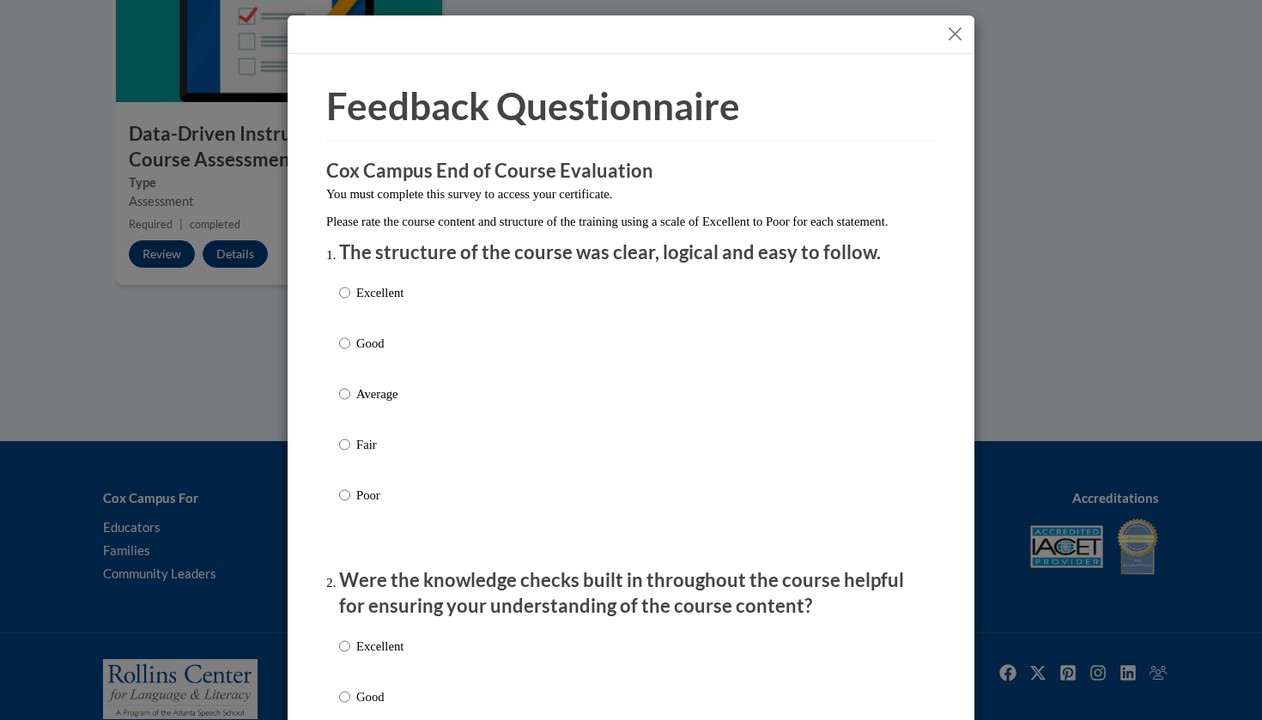
click at [472, 309] on div "Excellent Good Average Fair Poor" at bounding box center [631, 415] width 584 height 280
click at [421, 300] on div "Excellent Good Average Fair Poor" at bounding box center [631, 415] width 584 height 280
click at [362, 302] on p "Excellent" at bounding box center [379, 292] width 47 height 19
click at [350, 302] on input "Excellent" at bounding box center [344, 292] width 11 height 19
radio input "true"
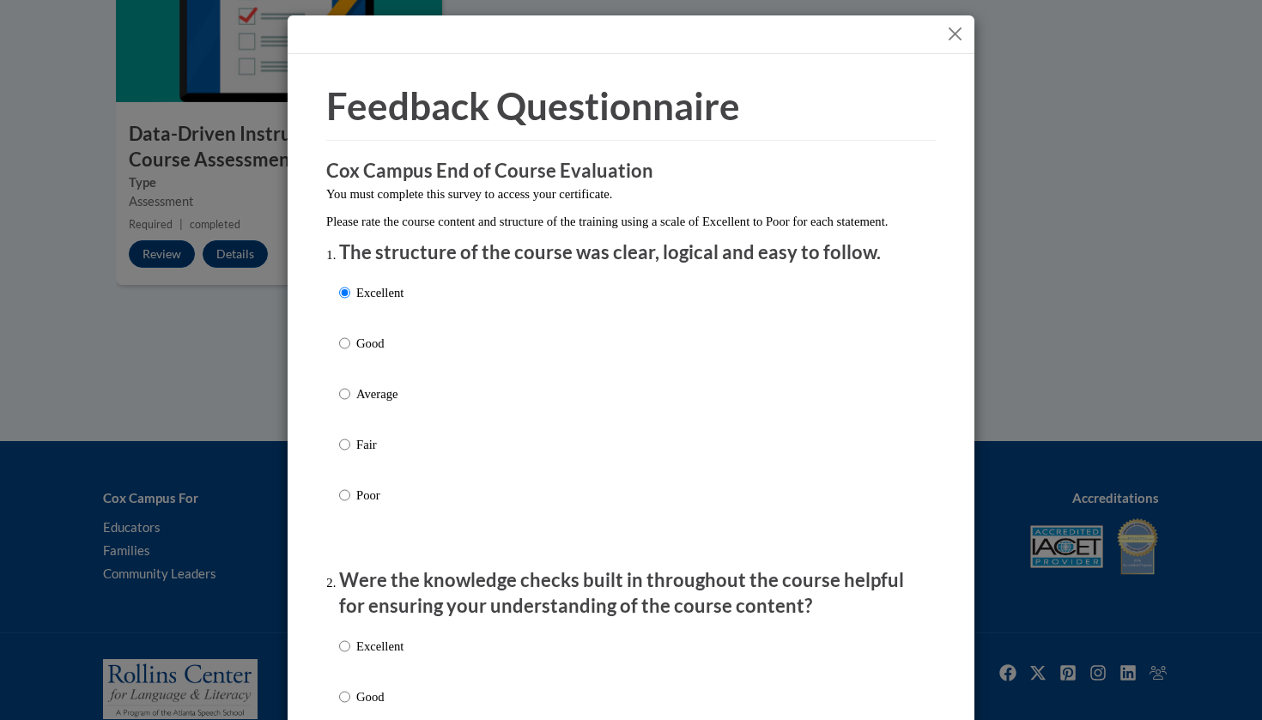
click at [371, 656] on p "Excellent" at bounding box center [379, 646] width 47 height 19
click at [350, 656] on input "Excellent" at bounding box center [344, 646] width 11 height 19
radio input "true"
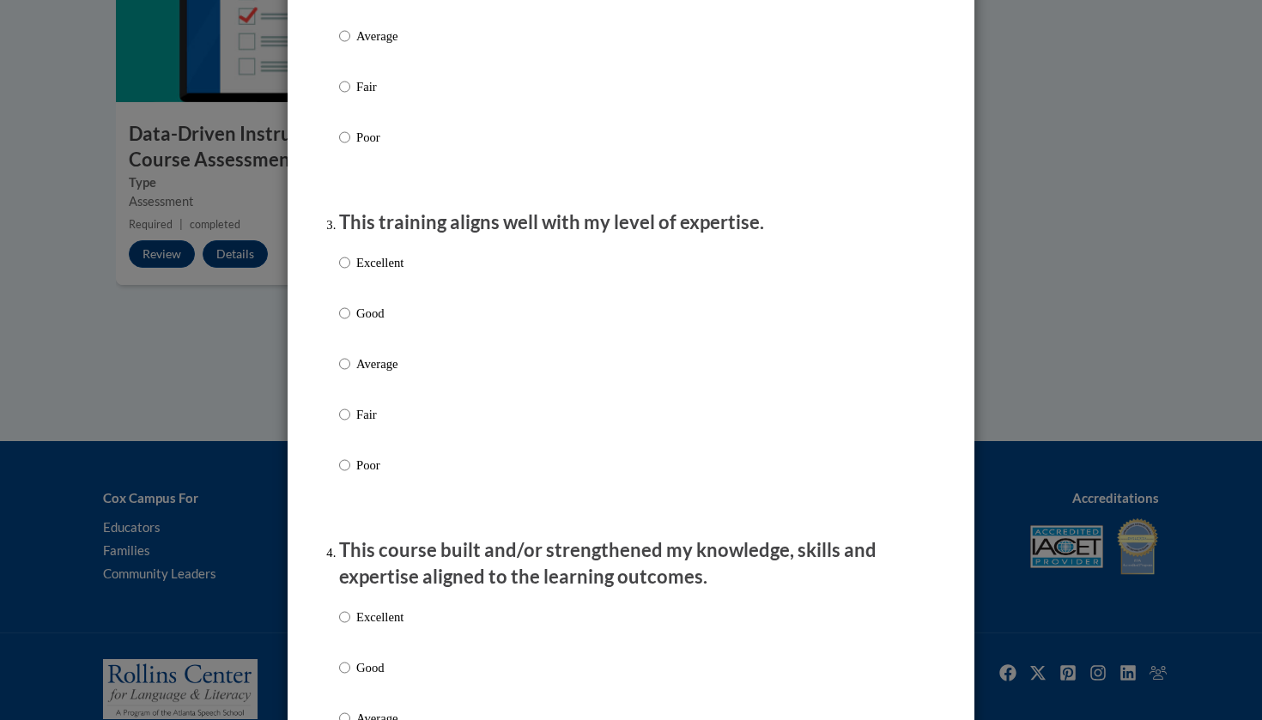
scroll to position [714, 0]
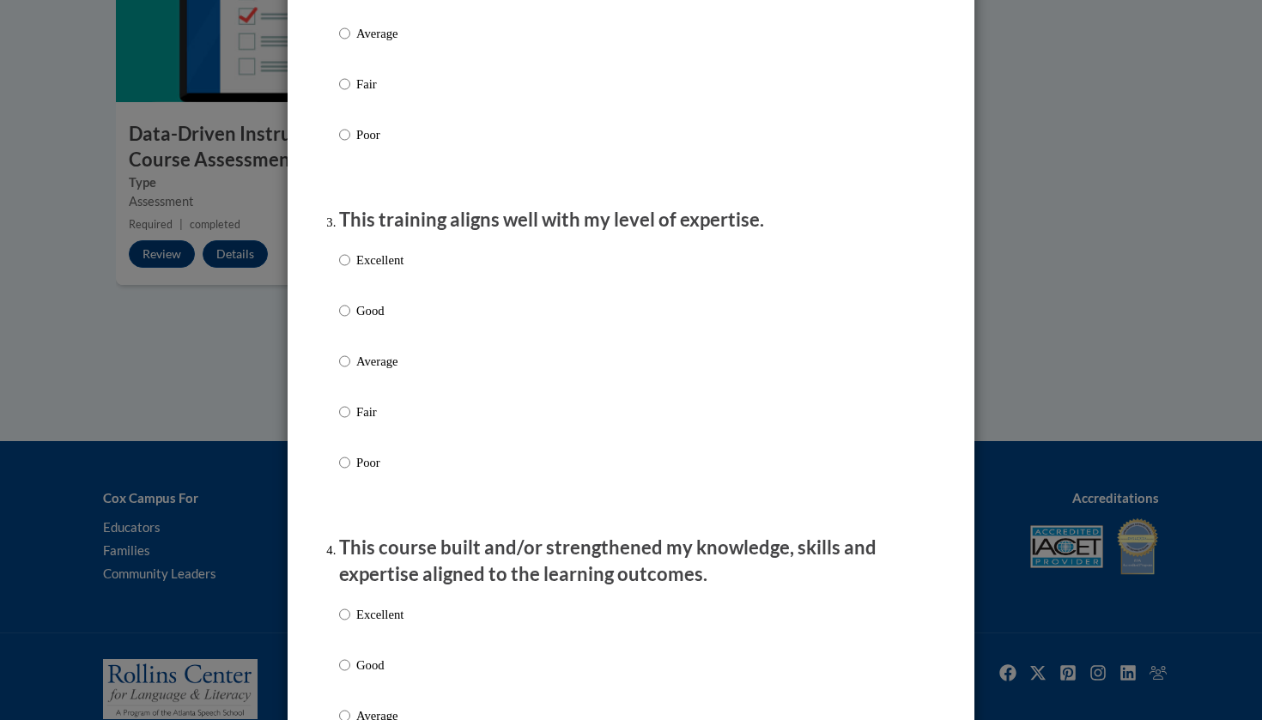
click at [378, 268] on p "Excellent" at bounding box center [379, 260] width 47 height 19
click at [350, 268] on input "Excellent" at bounding box center [344, 260] width 11 height 19
radio input "true"
click at [385, 624] on p "Excellent" at bounding box center [379, 614] width 47 height 19
click at [350, 624] on input "Excellent" at bounding box center [344, 614] width 11 height 19
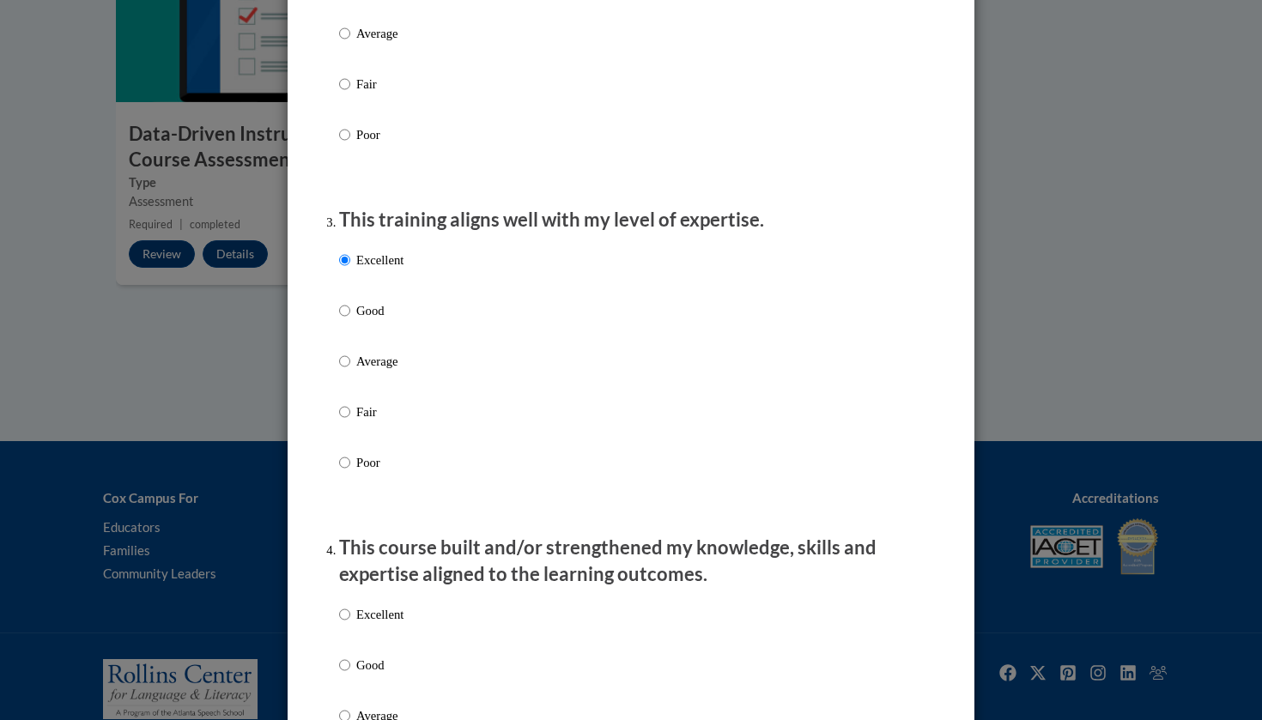
radio input "true"
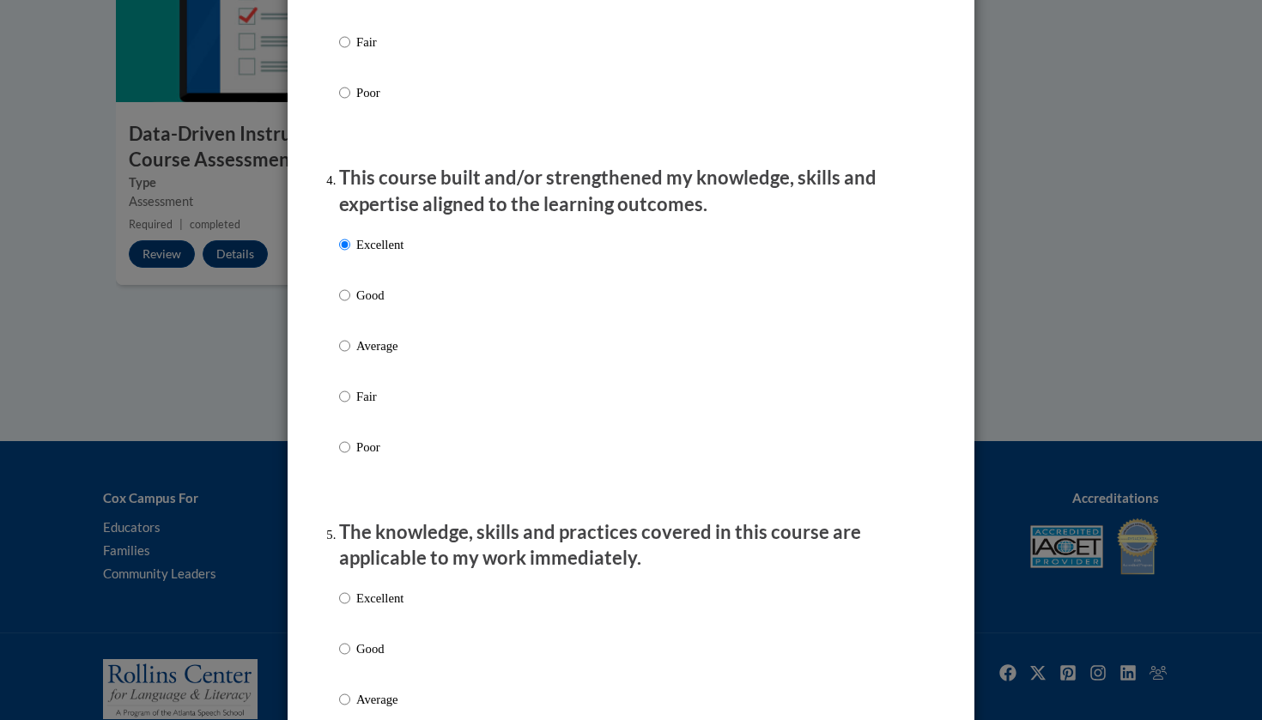
click at [368, 658] on p "Good" at bounding box center [379, 649] width 47 height 19
click at [350, 658] on input "Good" at bounding box center [344, 649] width 11 height 19
radio input "true"
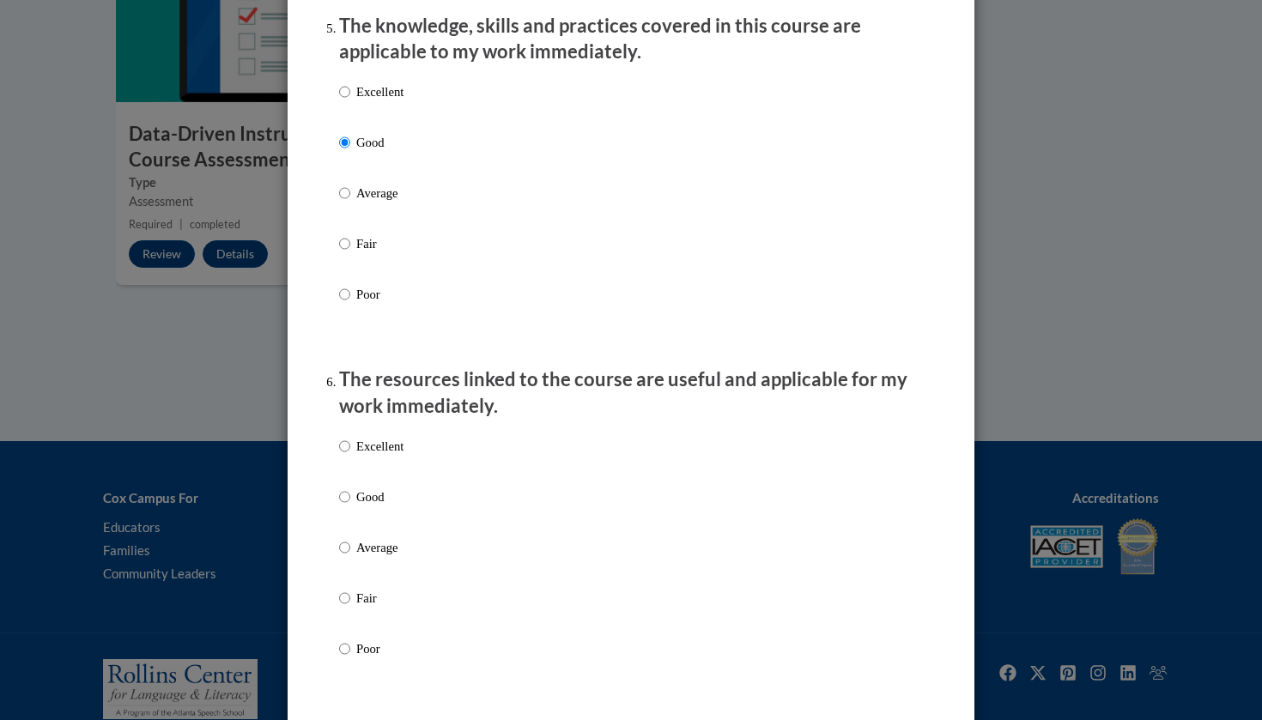
scroll to position [1589, 0]
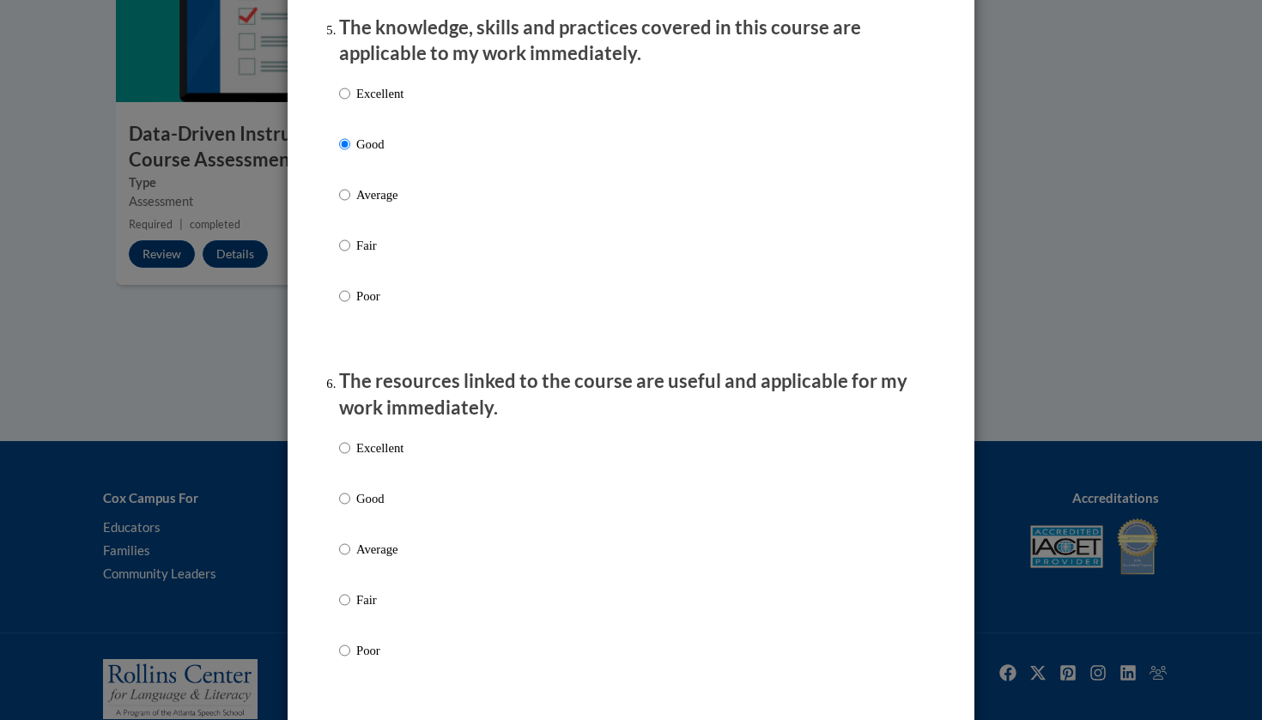
click at [363, 500] on p "Good" at bounding box center [379, 498] width 47 height 19
click at [350, 500] on input "Good" at bounding box center [344, 498] width 11 height 19
radio input "true"
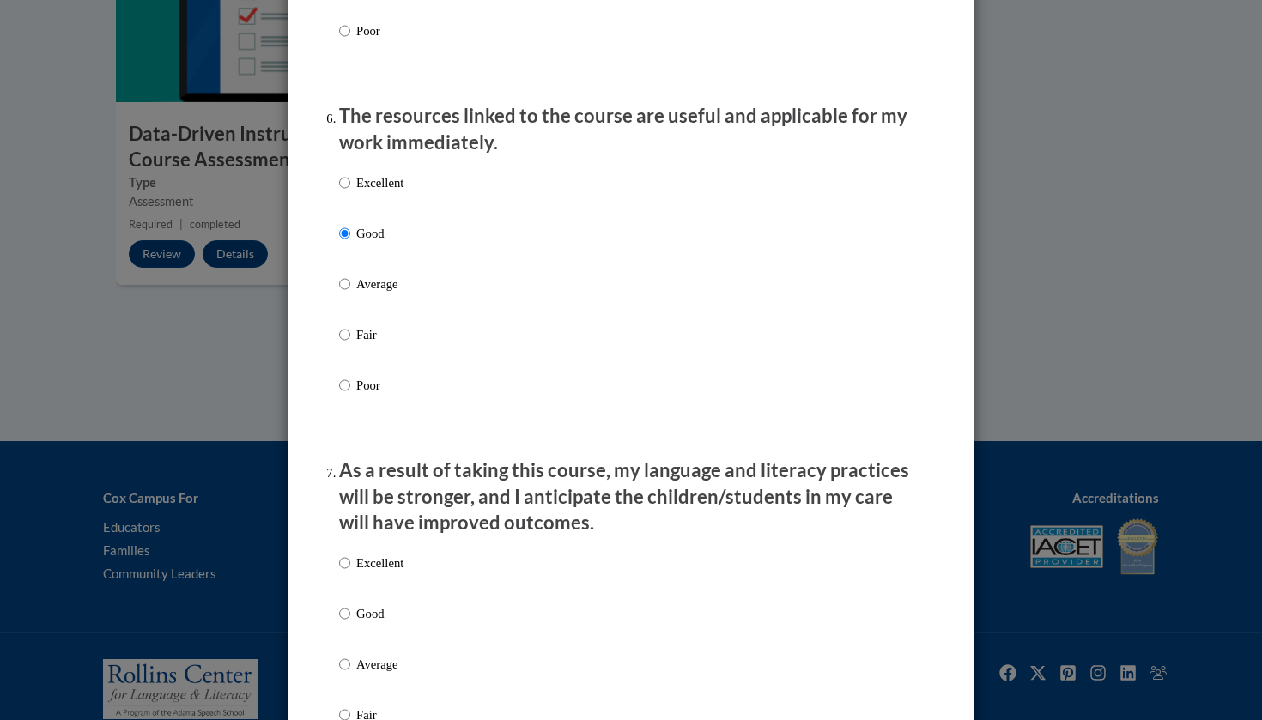
scroll to position [2229, 0]
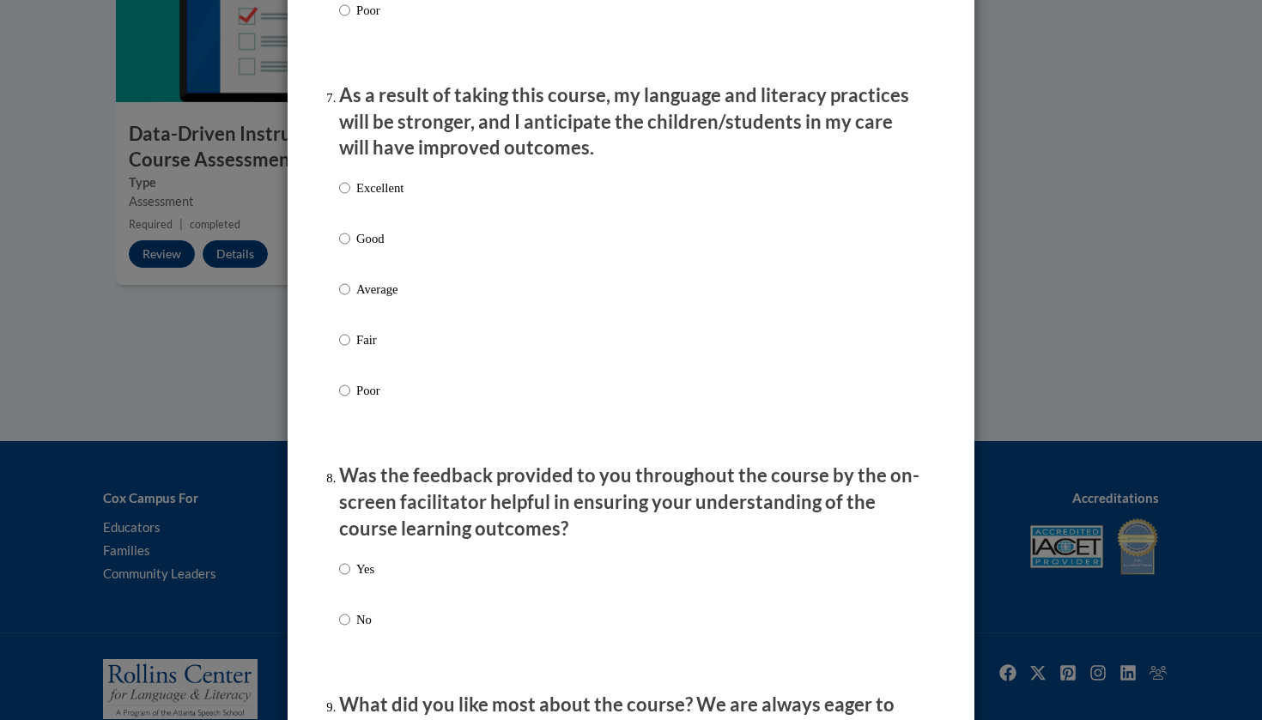
click at [364, 570] on p "Yes" at bounding box center [365, 569] width 18 height 19
click at [350, 570] on input "Yes" at bounding box center [344, 569] width 11 height 19
radio input "true"
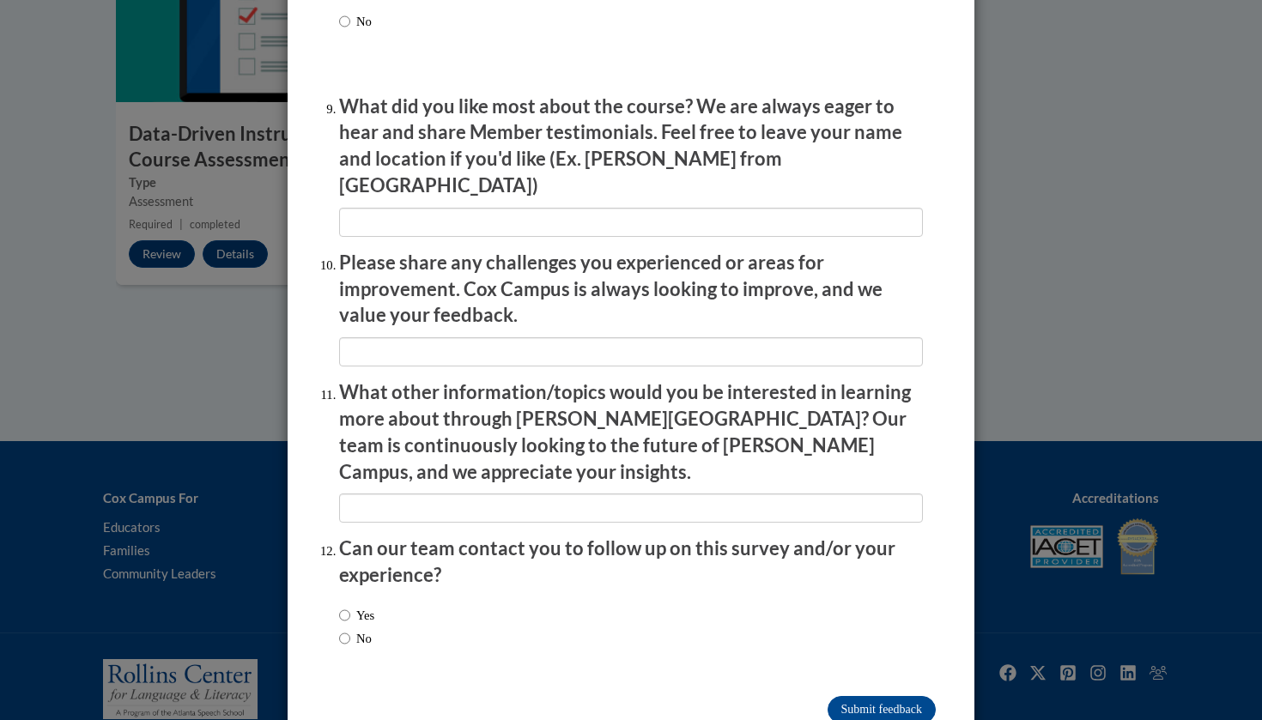
scroll to position [2827, 0]
click at [347, 630] on input "No" at bounding box center [344, 639] width 11 height 19
radio input "true"
click at [883, 697] on input "Submit feedback" at bounding box center [882, 710] width 108 height 27
